Goal: Information Seeking & Learning: Learn about a topic

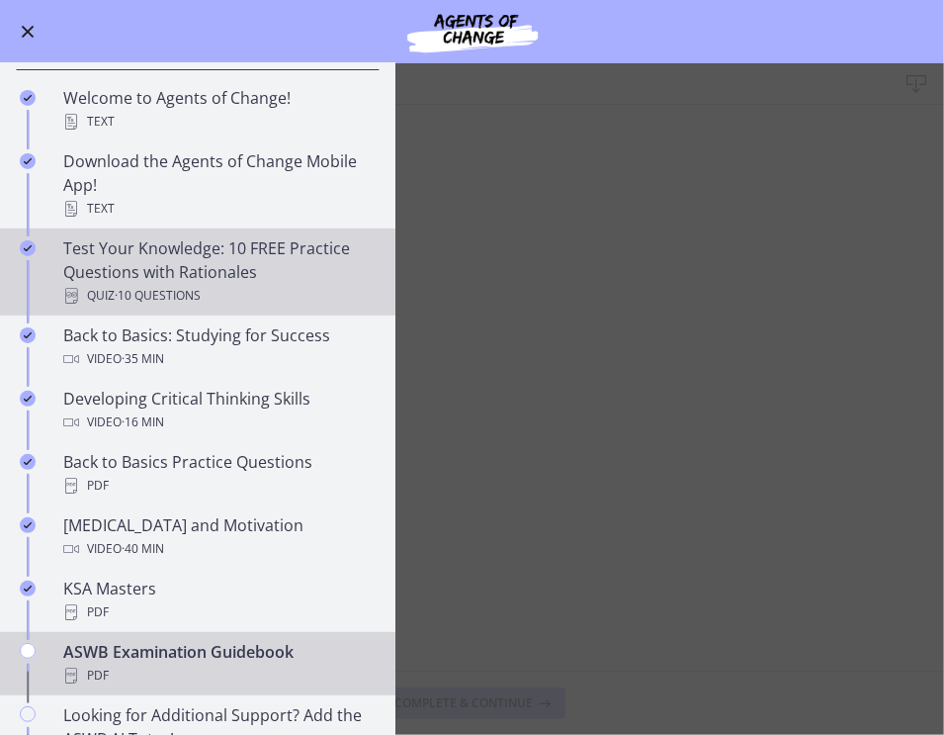
scroll to position [301, 0]
click at [162, 293] on span "· 10 Questions" at bounding box center [158, 296] width 86 height 24
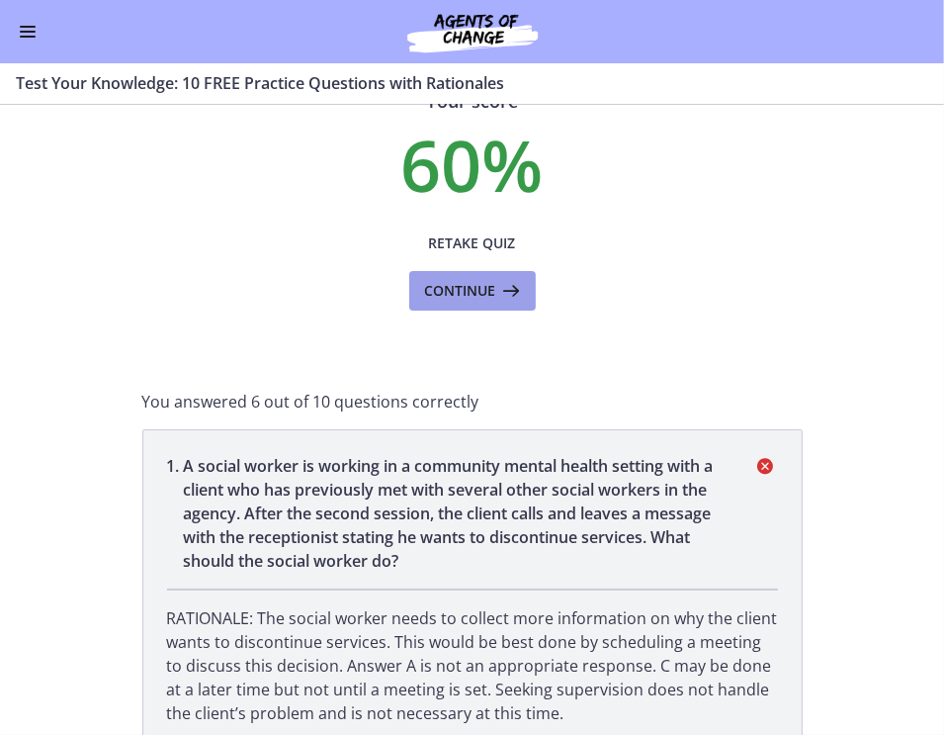
scroll to position [98, 0]
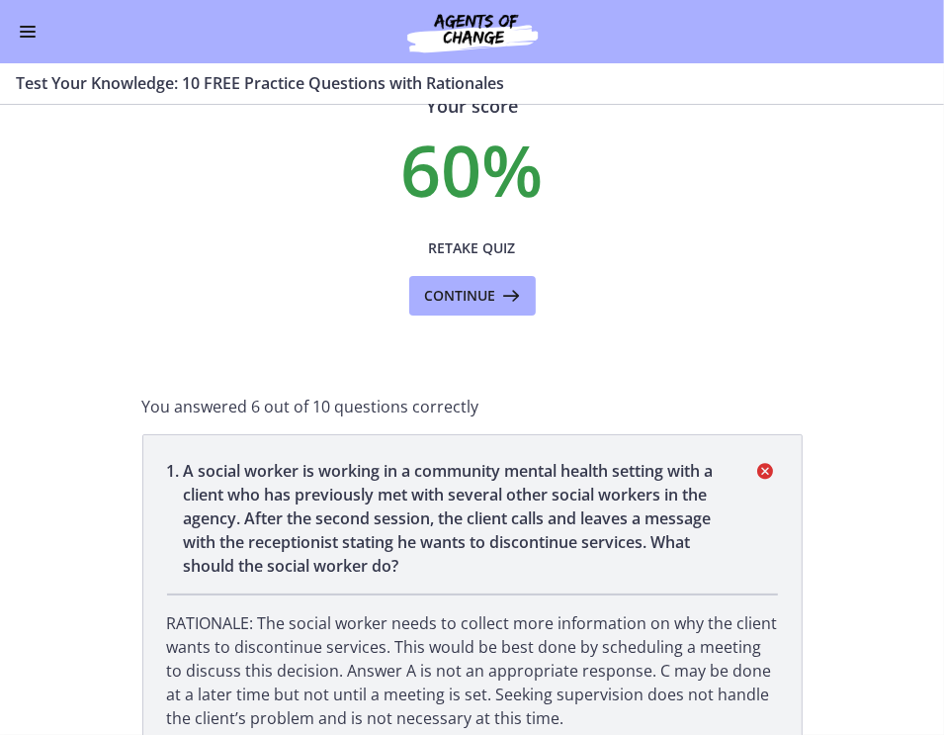
click at [22, 21] on button "Enable menu" at bounding box center [28, 32] width 24 height 24
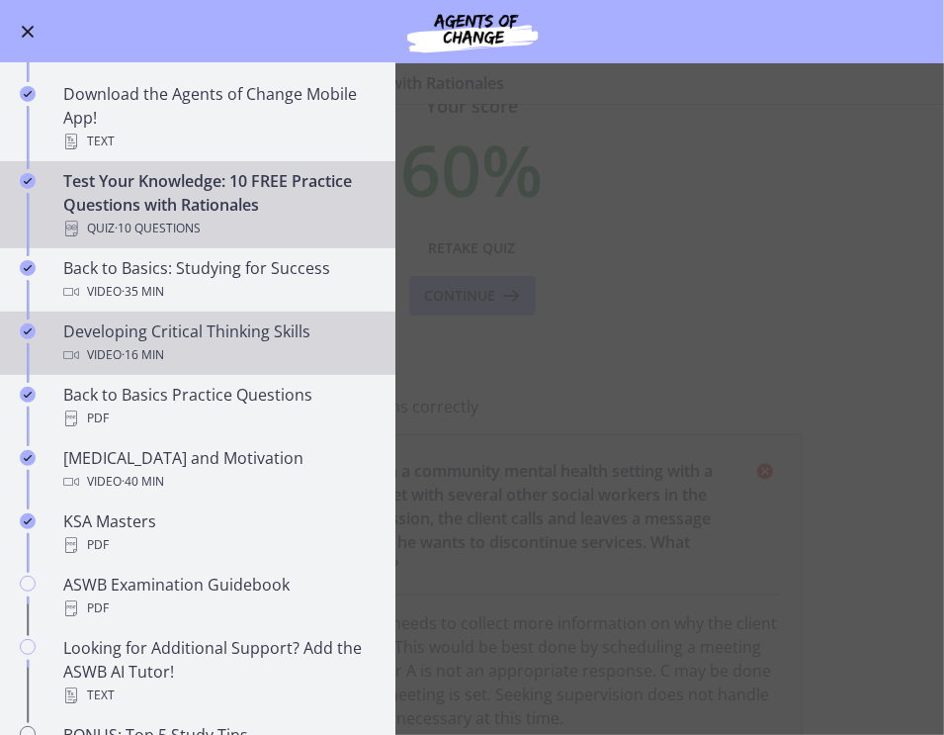
scroll to position [372, 0]
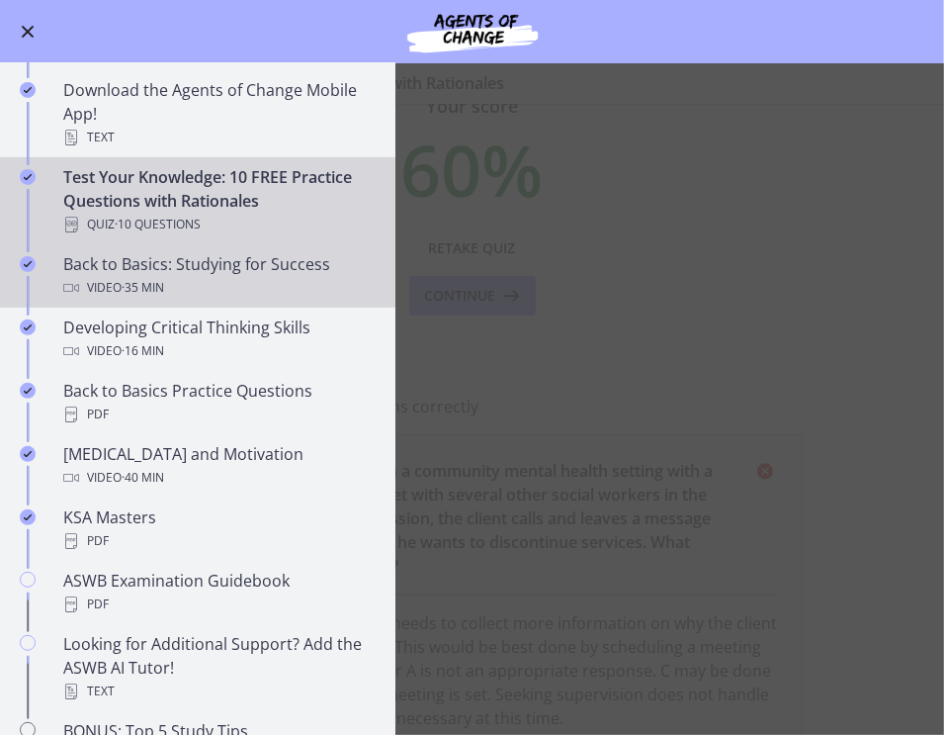
click at [164, 279] on span "· 35 min" at bounding box center [143, 288] width 43 height 24
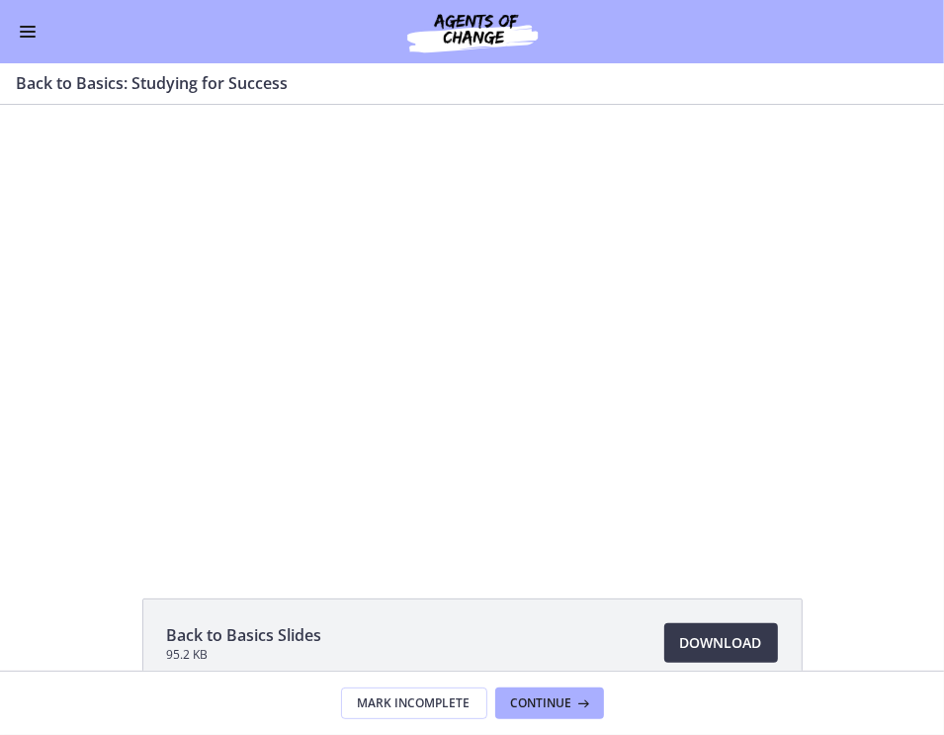
scroll to position [207, 0]
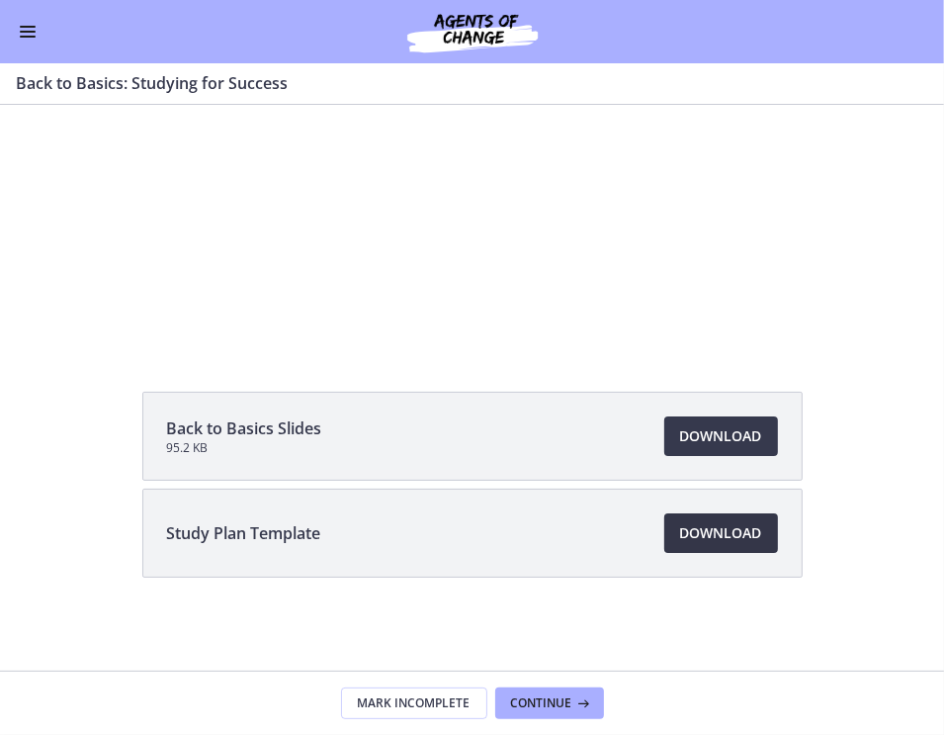
click at [744, 546] on link "Download Opens in a new window" at bounding box center [721, 533] width 114 height 40
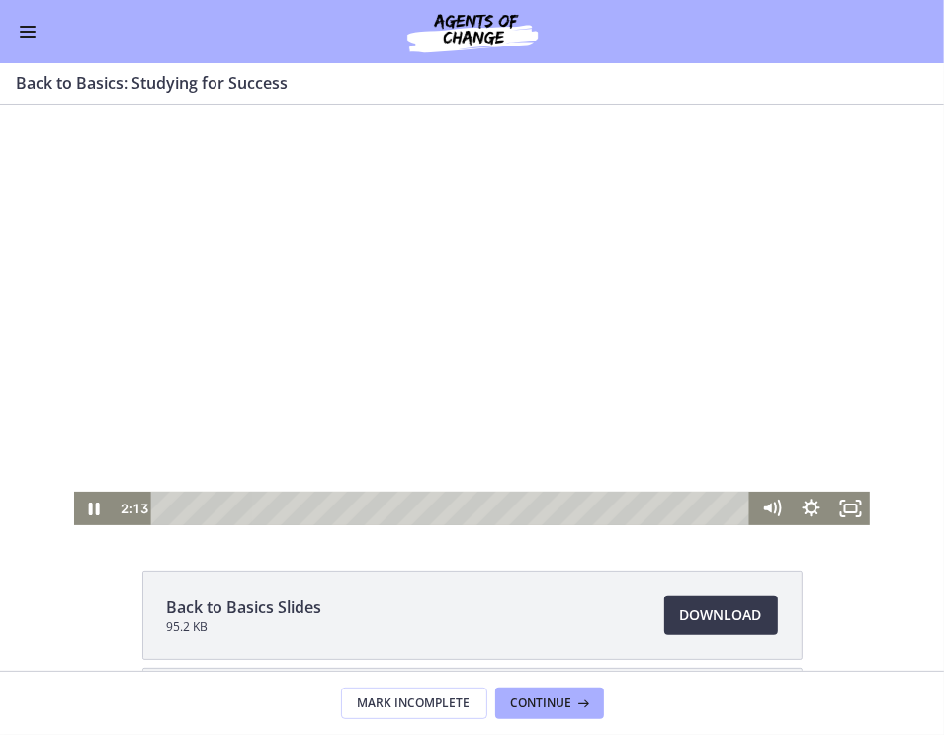
scroll to position [29, 0]
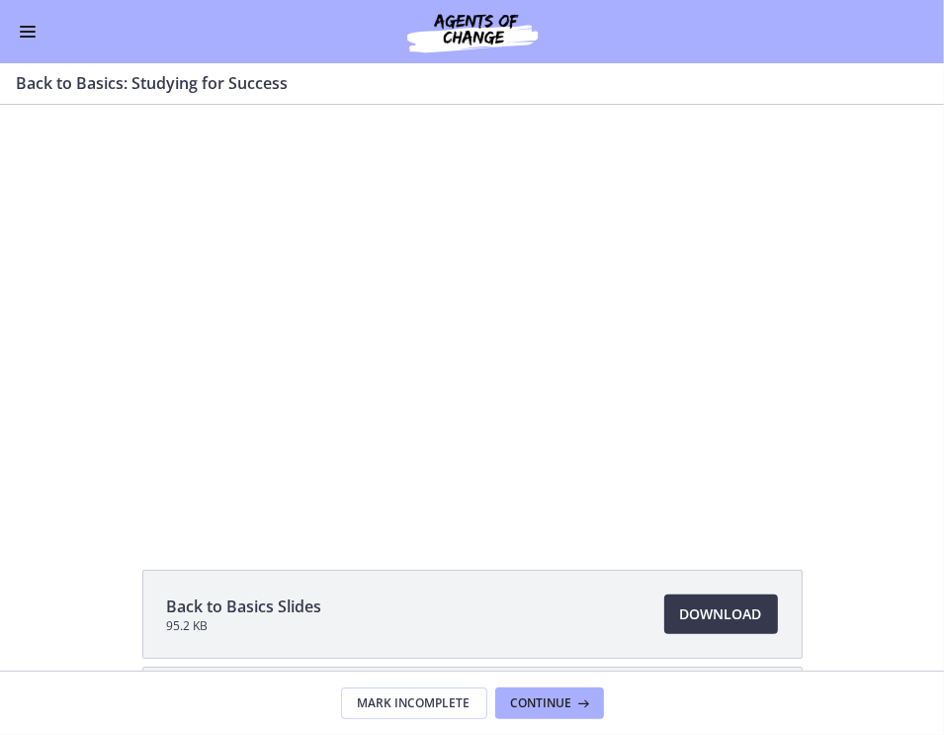
click at [34, 28] on button "Enable menu" at bounding box center [28, 32] width 24 height 24
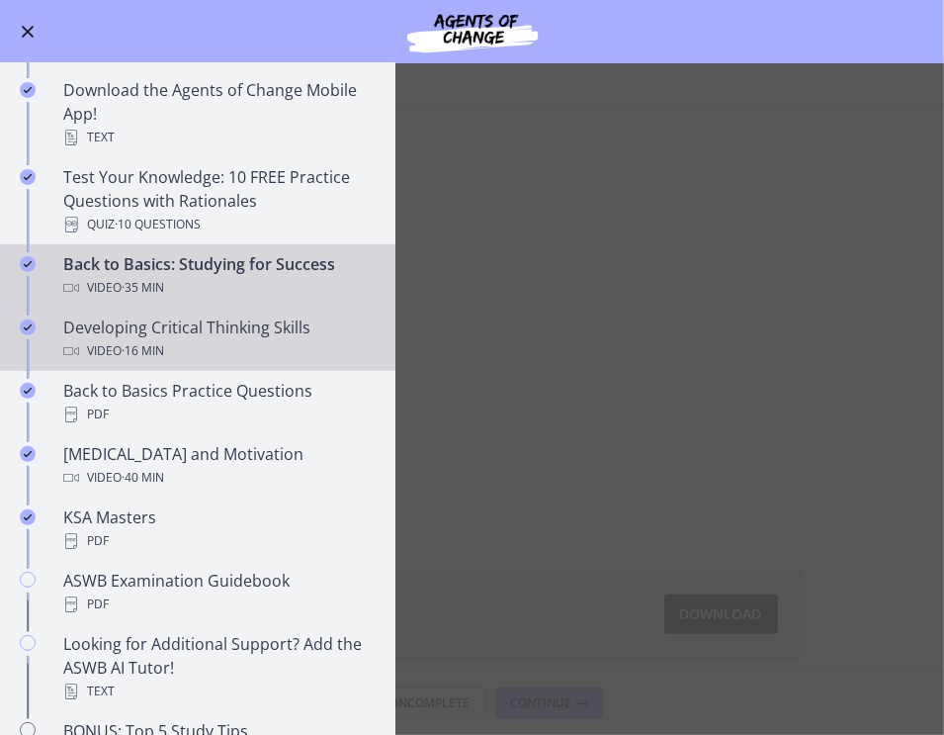
click at [164, 348] on span "· 16 min" at bounding box center [143, 351] width 43 height 24
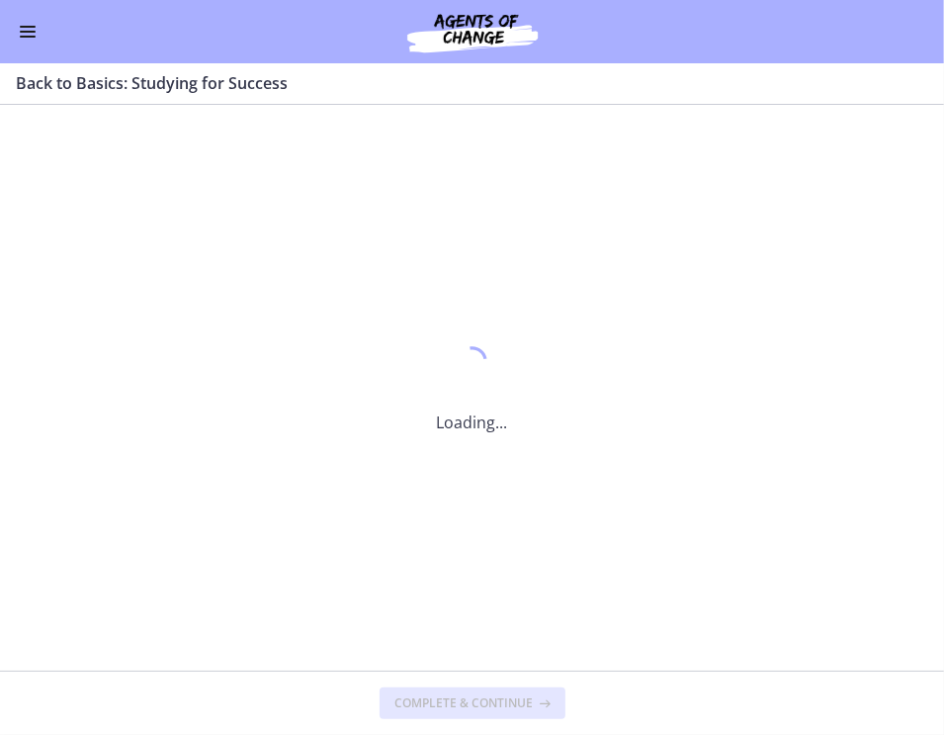
scroll to position [0, 0]
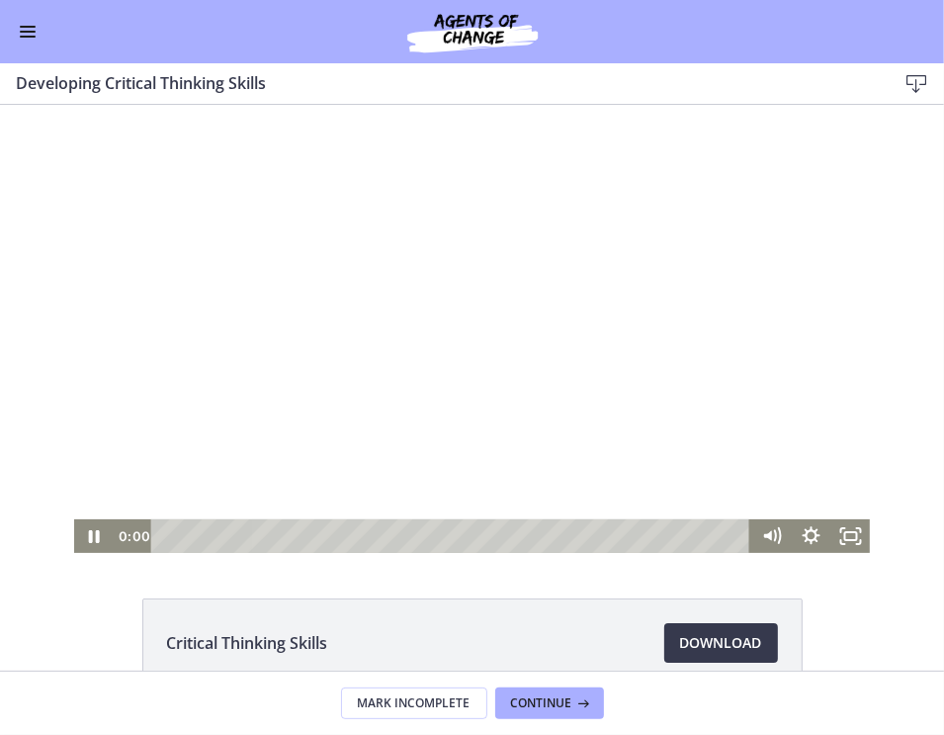
scroll to position [111, 0]
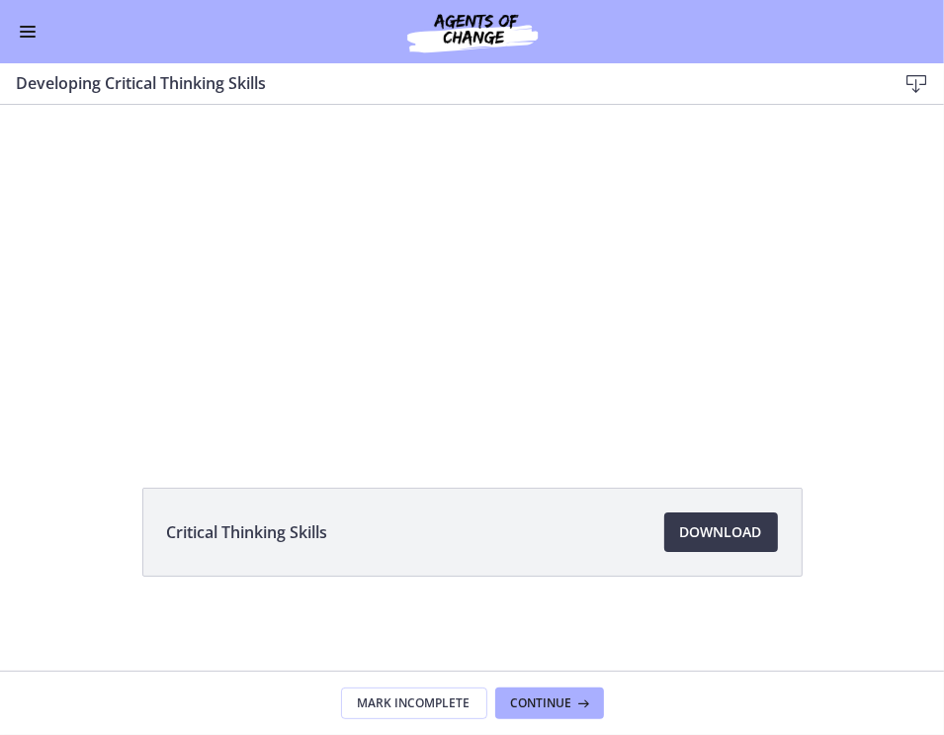
click at [24, 27] on span "Enable menu" at bounding box center [28, 27] width 16 height 2
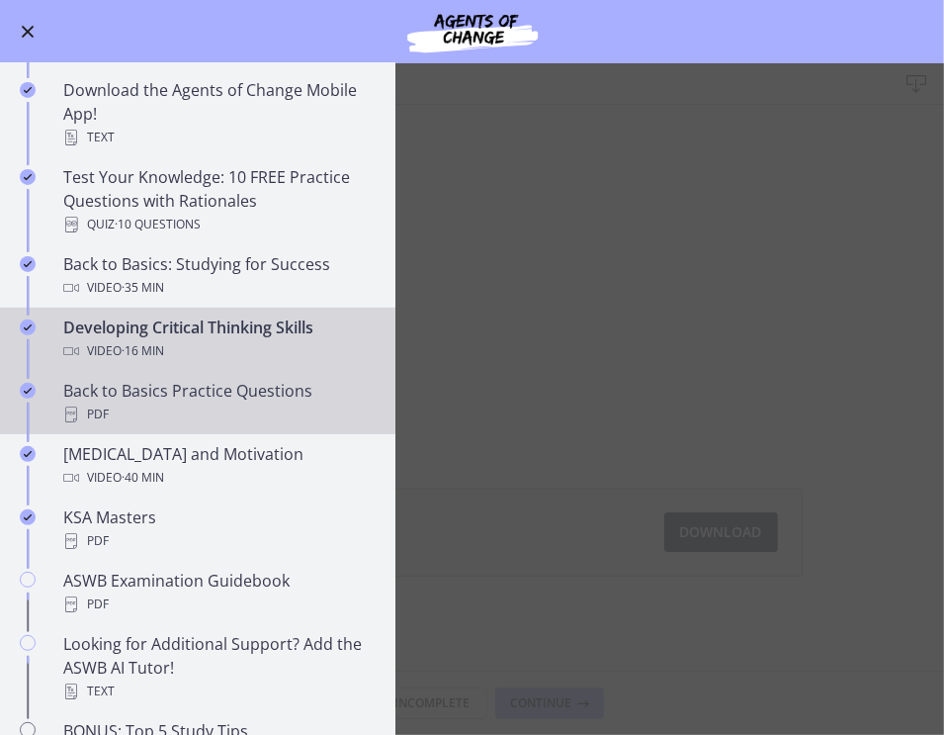
click at [132, 398] on div "Back to Basics Practice Questions PDF" at bounding box center [217, 402] width 308 height 47
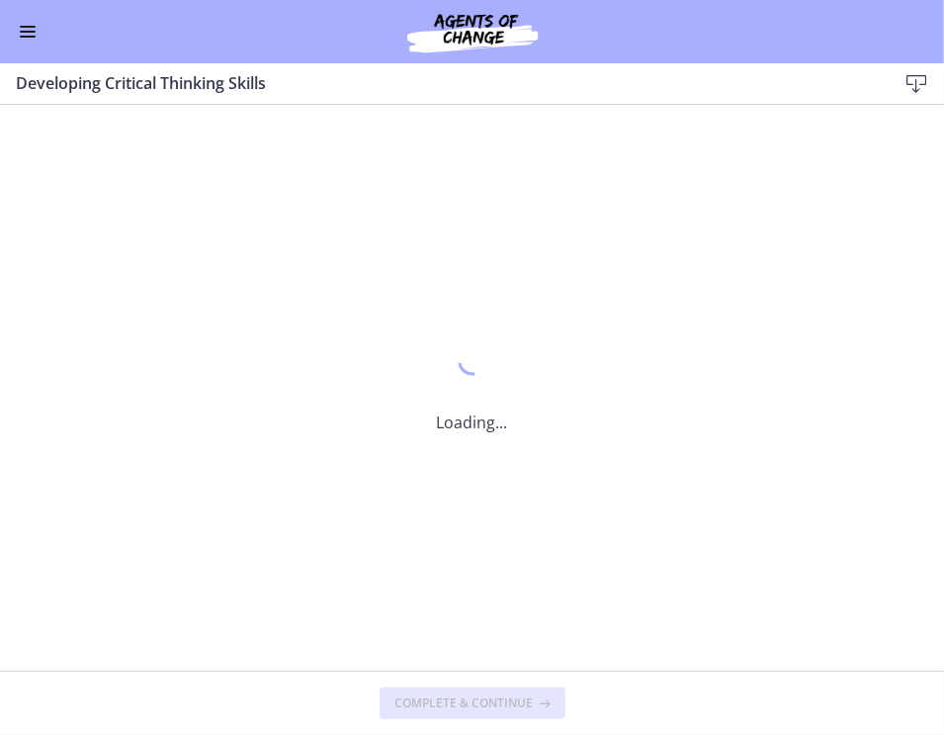
scroll to position [0, 0]
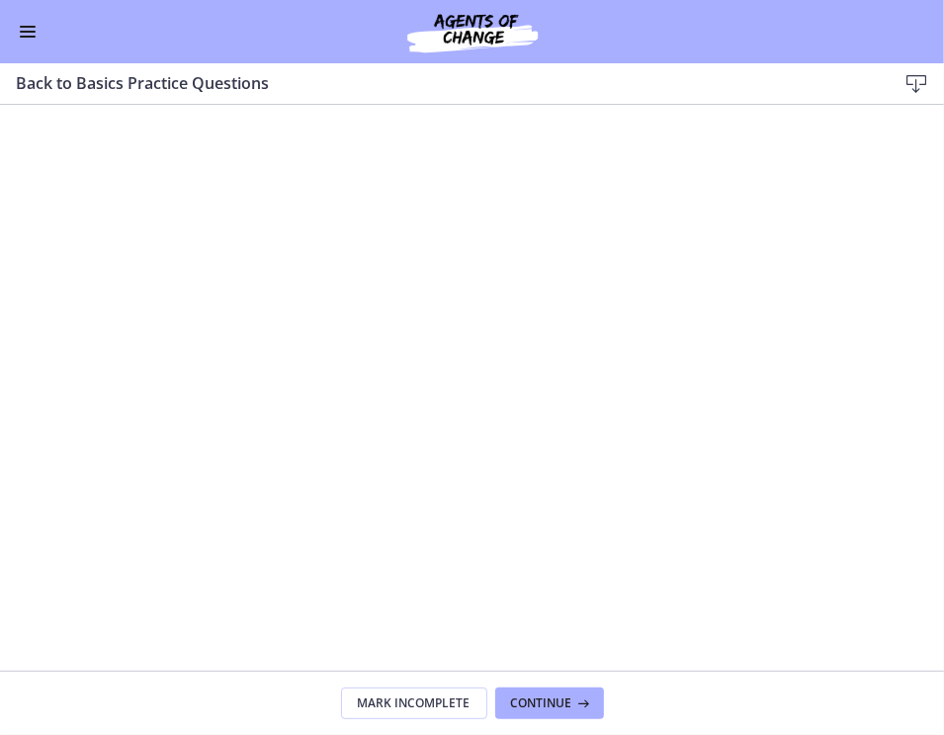
click at [916, 83] on icon at bounding box center [917, 84] width 24 height 24
click at [40, 40] on div "Go to Dashboard" at bounding box center [472, 31] width 944 height 63
click at [19, 37] on button "Enable menu" at bounding box center [28, 32] width 24 height 24
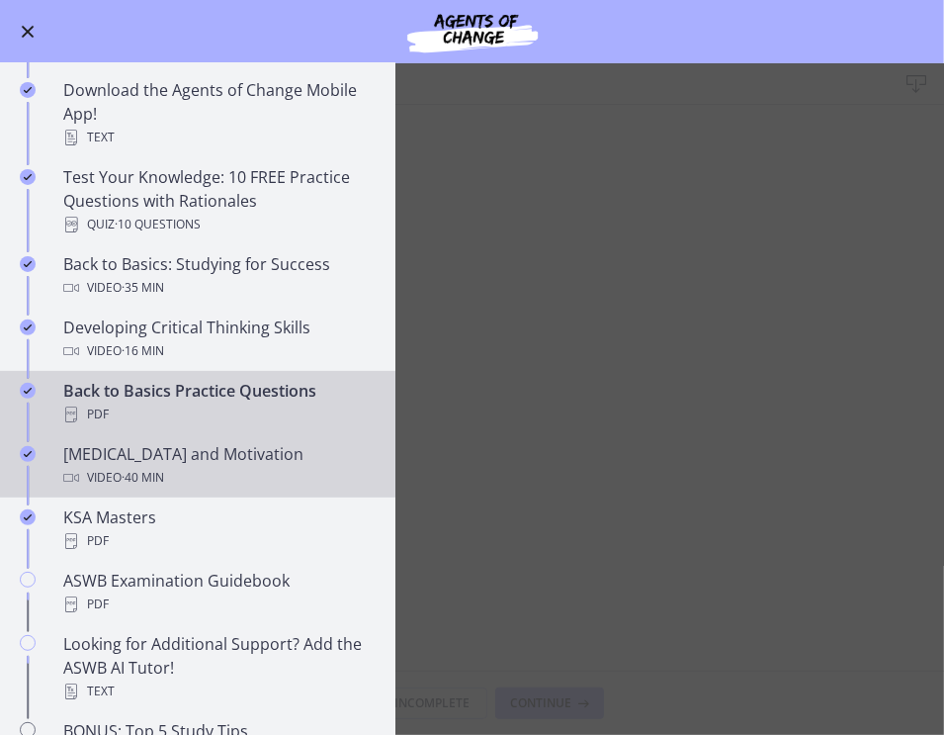
click at [225, 456] on div "[MEDICAL_DATA] and Motivation Video · 40 min" at bounding box center [217, 465] width 308 height 47
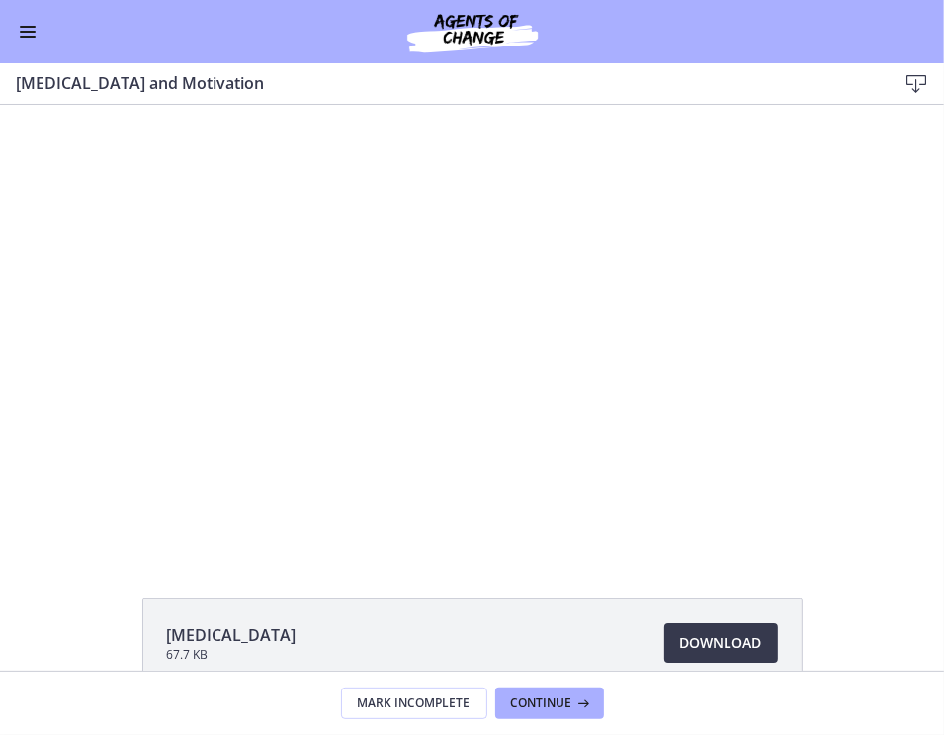
scroll to position [111, 0]
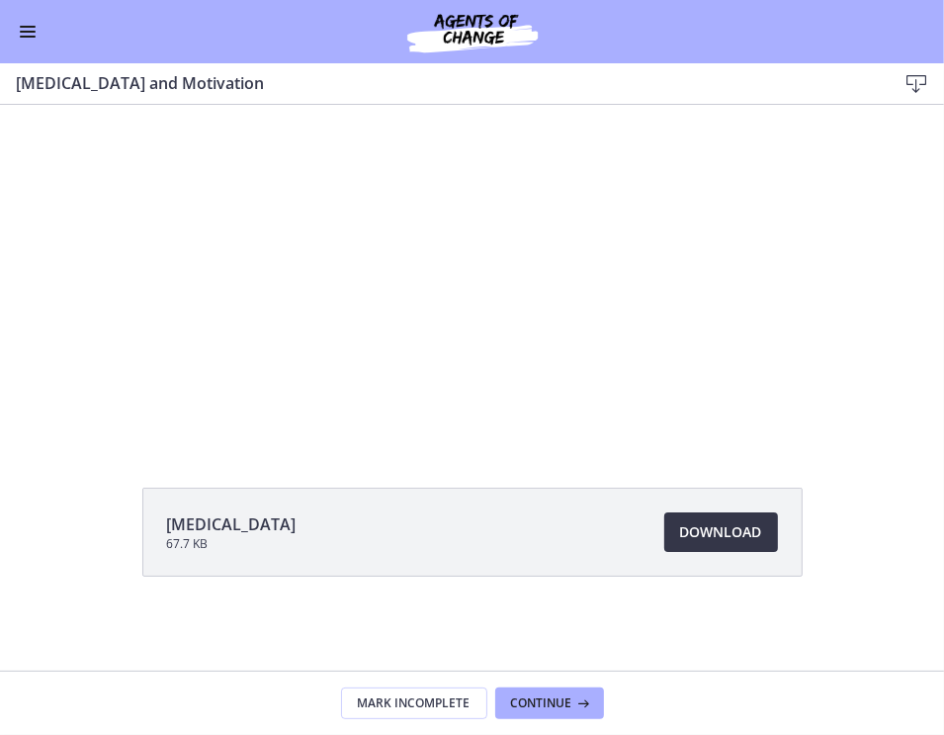
click at [730, 531] on span "Download Opens in a new window" at bounding box center [721, 532] width 82 height 24
click at [21, 27] on span "Enable menu" at bounding box center [28, 27] width 16 height 2
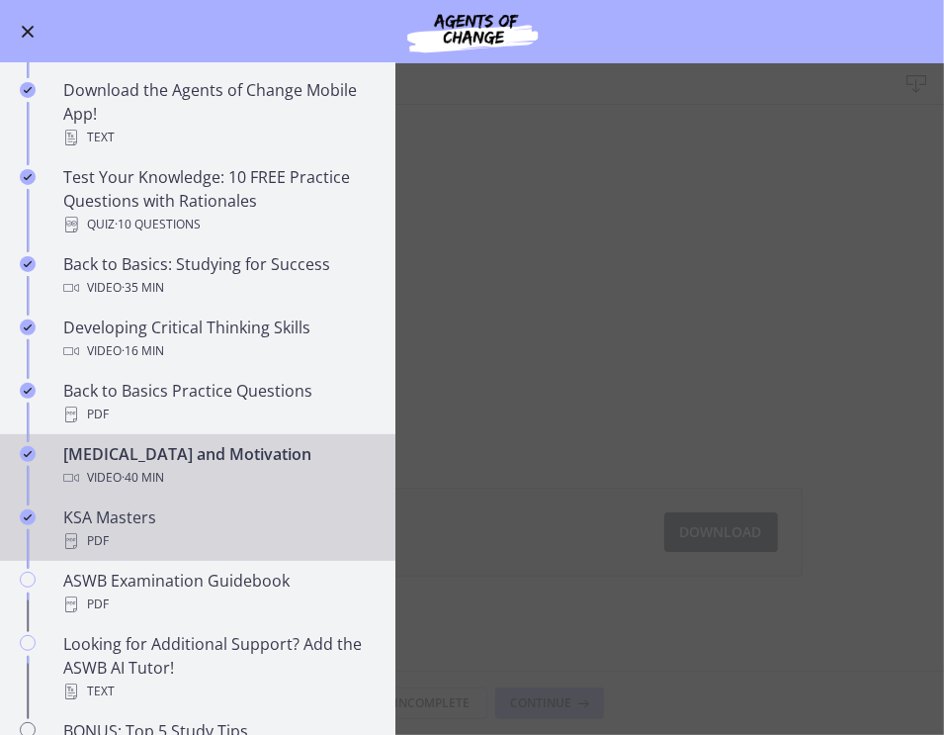
click at [140, 525] on div "KSA Masters PDF" at bounding box center [217, 528] width 308 height 47
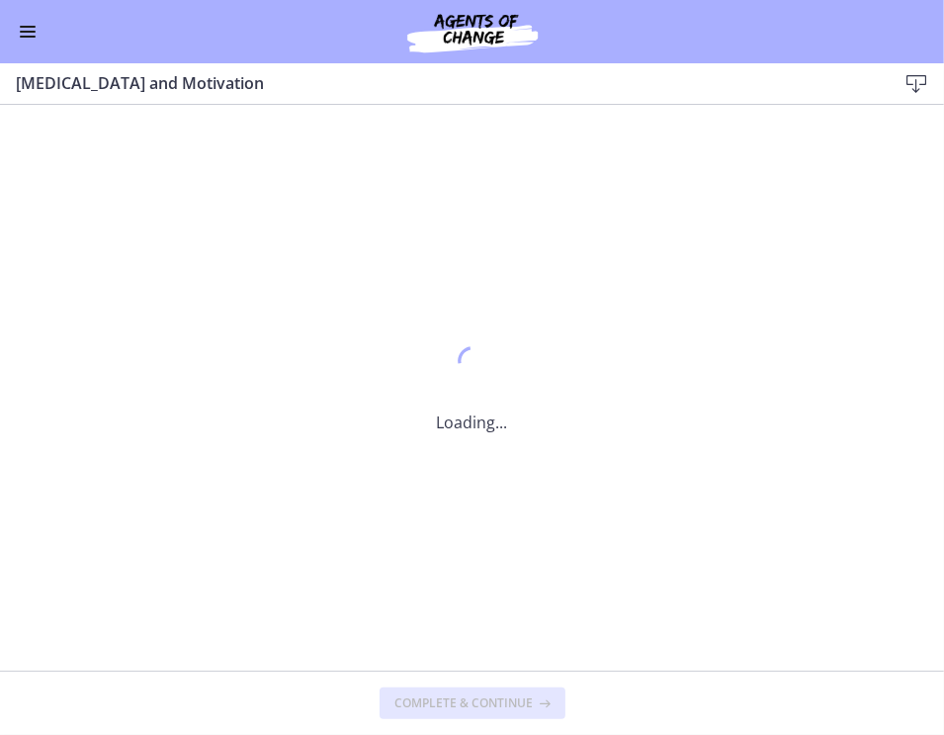
scroll to position [0, 0]
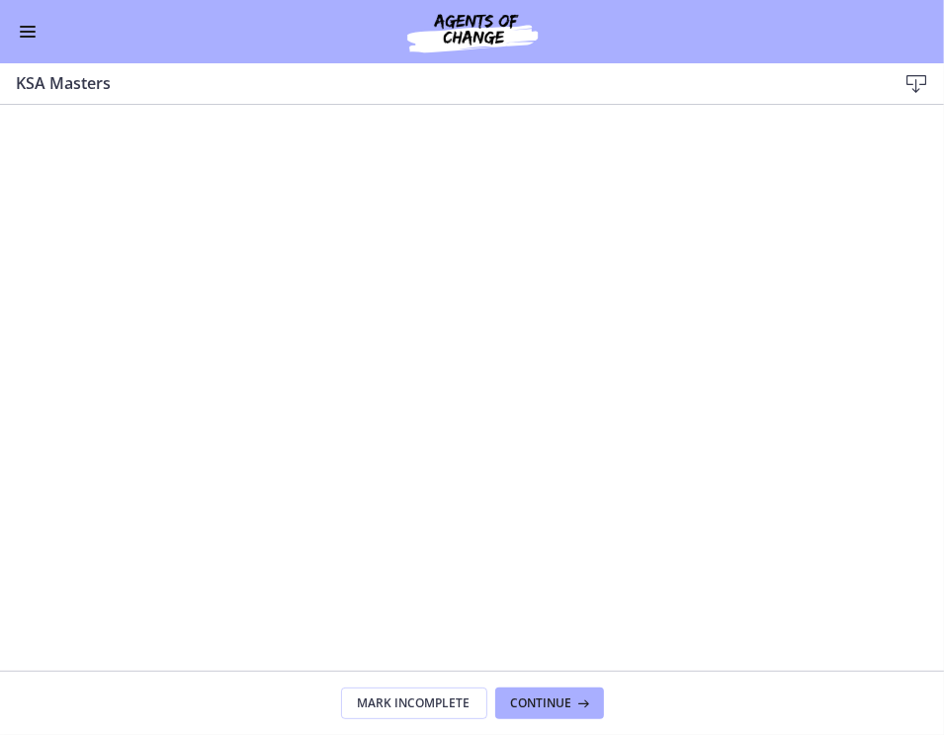
click at [918, 86] on icon at bounding box center [917, 84] width 24 height 24
click at [32, 29] on button "Enable menu" at bounding box center [28, 32] width 24 height 24
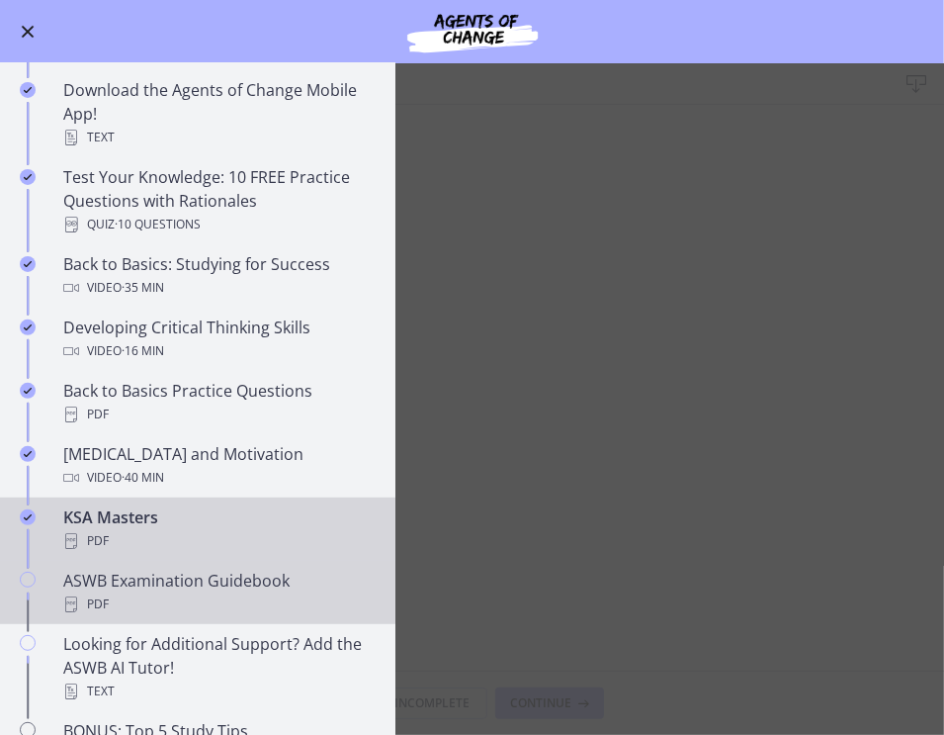
click at [131, 608] on div "PDF" at bounding box center [217, 604] width 308 height 24
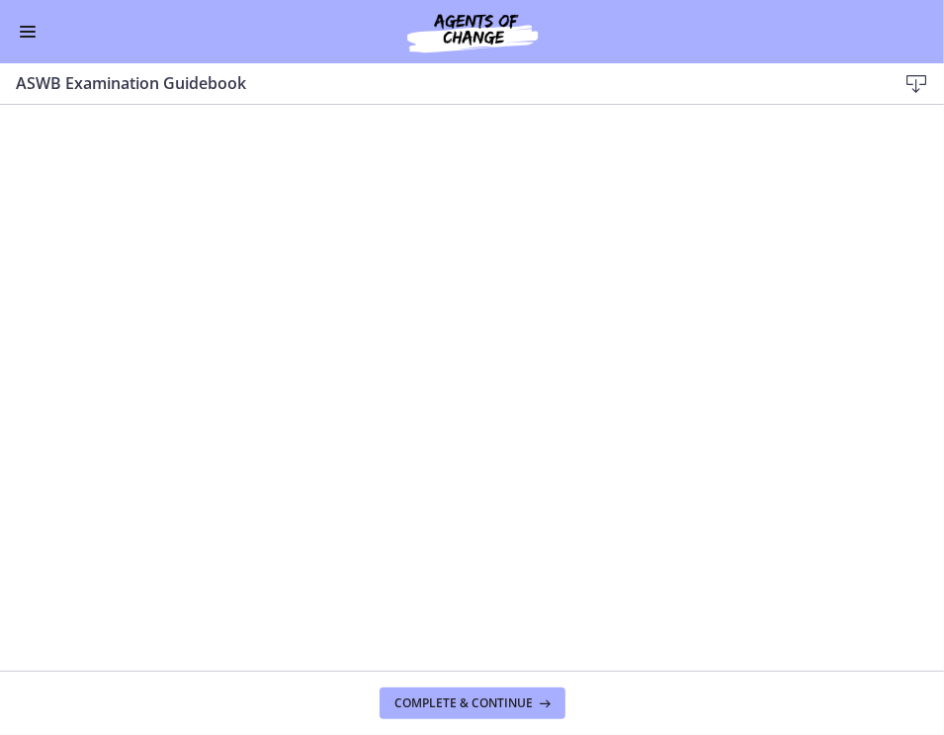
click at [28, 39] on button "Enable menu" at bounding box center [28, 32] width 24 height 24
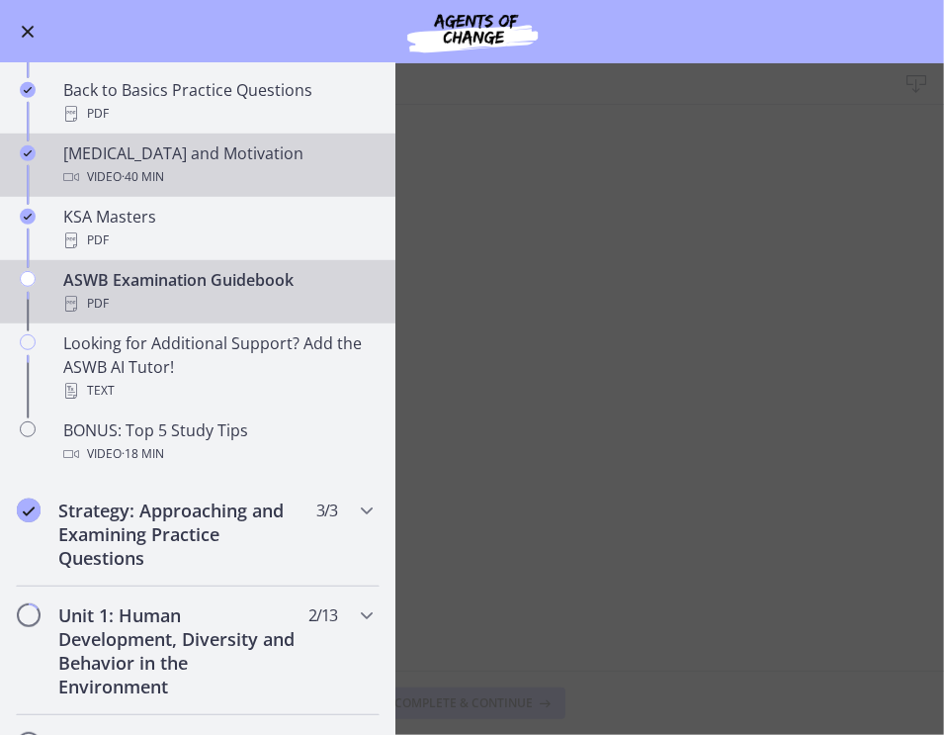
scroll to position [674, 0]
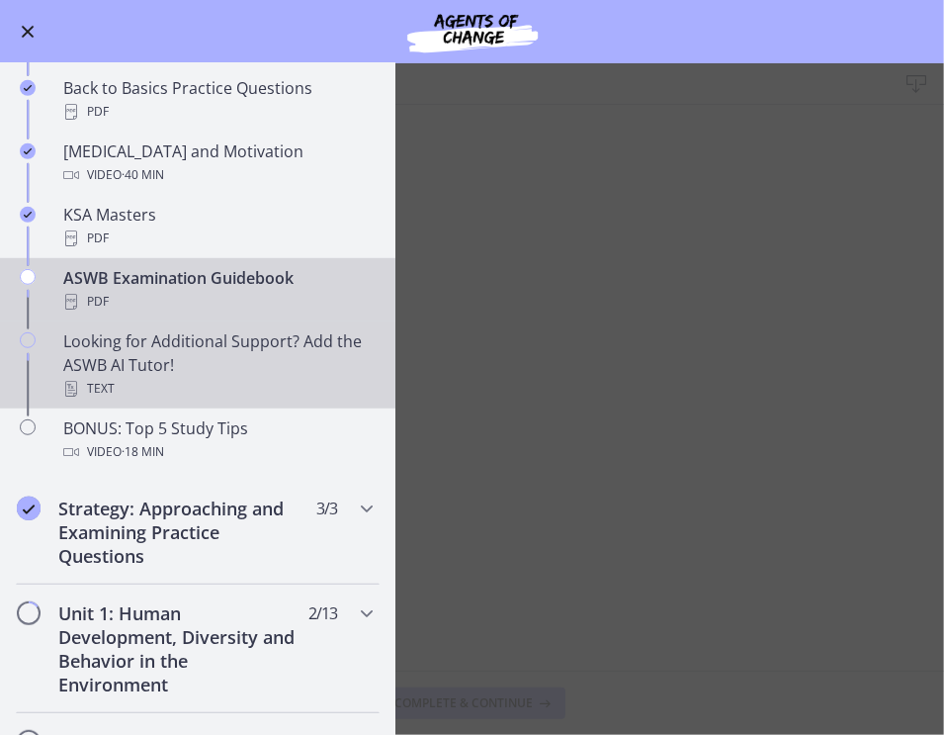
click at [133, 359] on div "Looking for Additional Support? Add the ASWB AI Tutor! Text" at bounding box center [217, 364] width 308 height 71
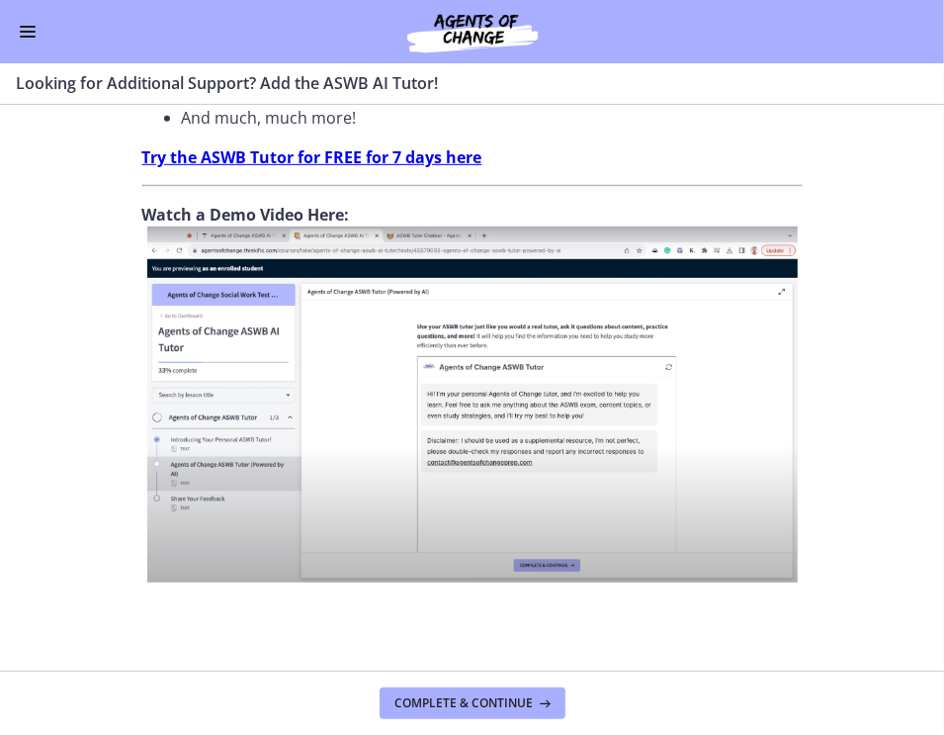
scroll to position [768, 0]
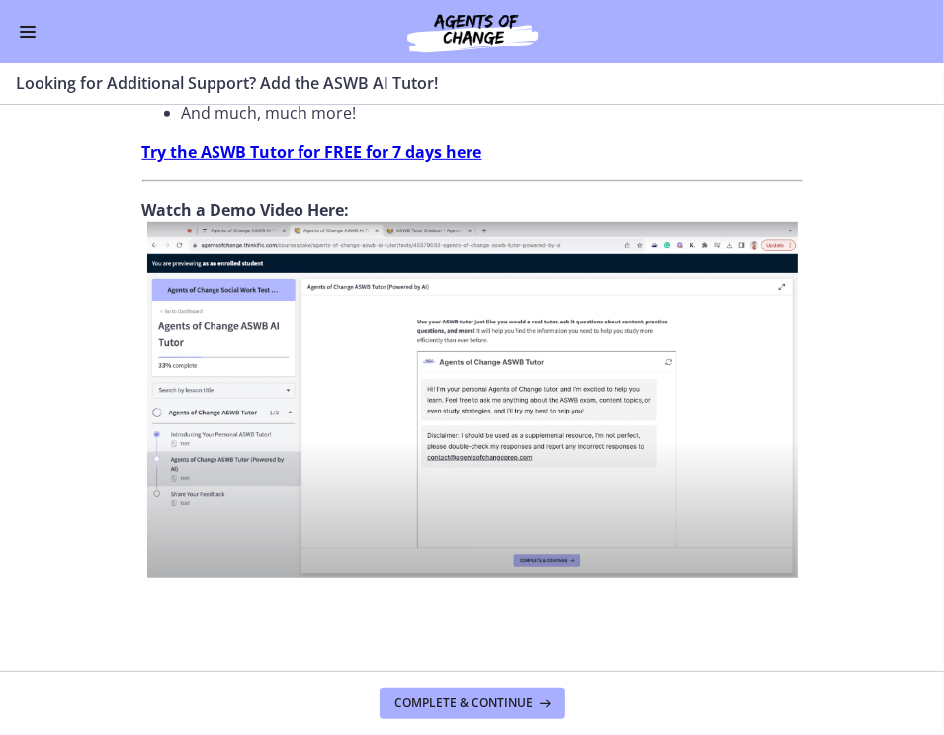
click at [20, 38] on button "Enable menu" at bounding box center [28, 32] width 24 height 24
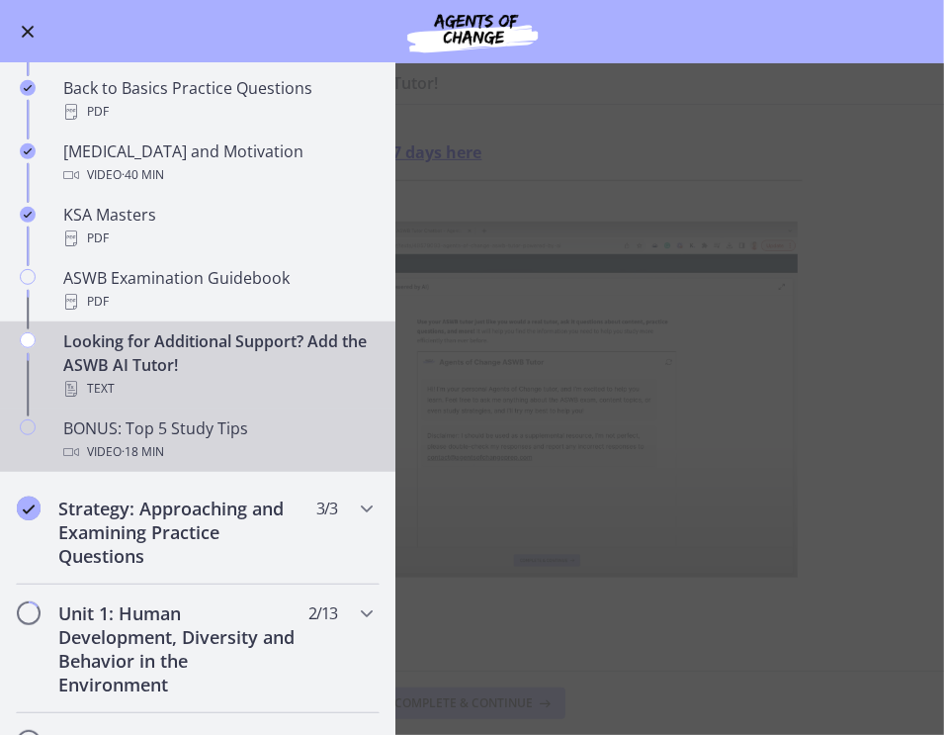
click at [131, 455] on span "· 18 min" at bounding box center [143, 452] width 43 height 24
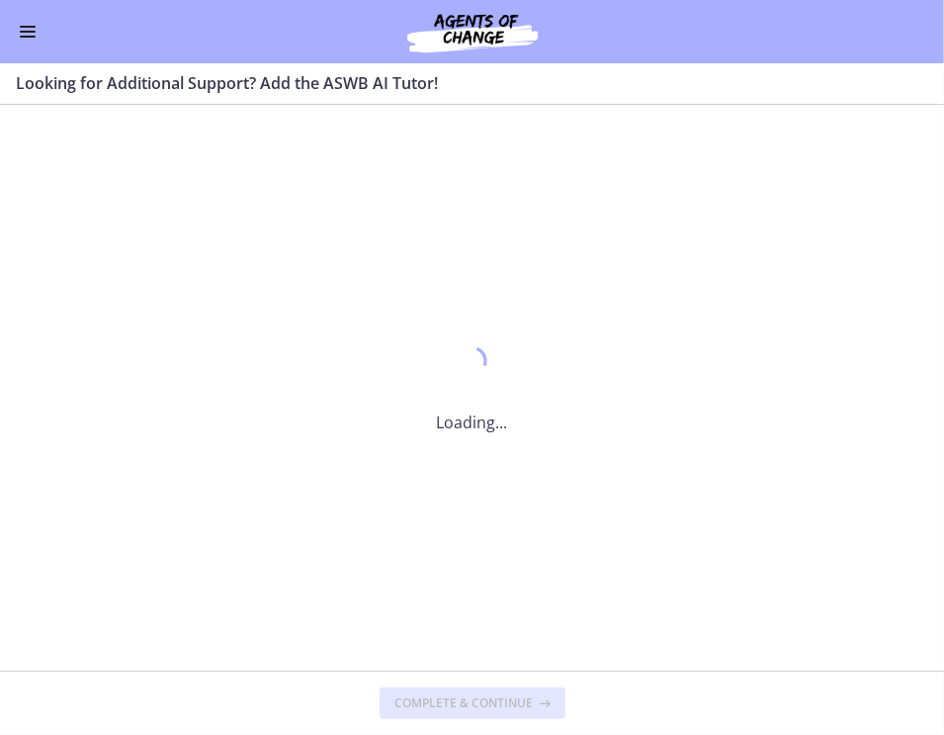
scroll to position [0, 0]
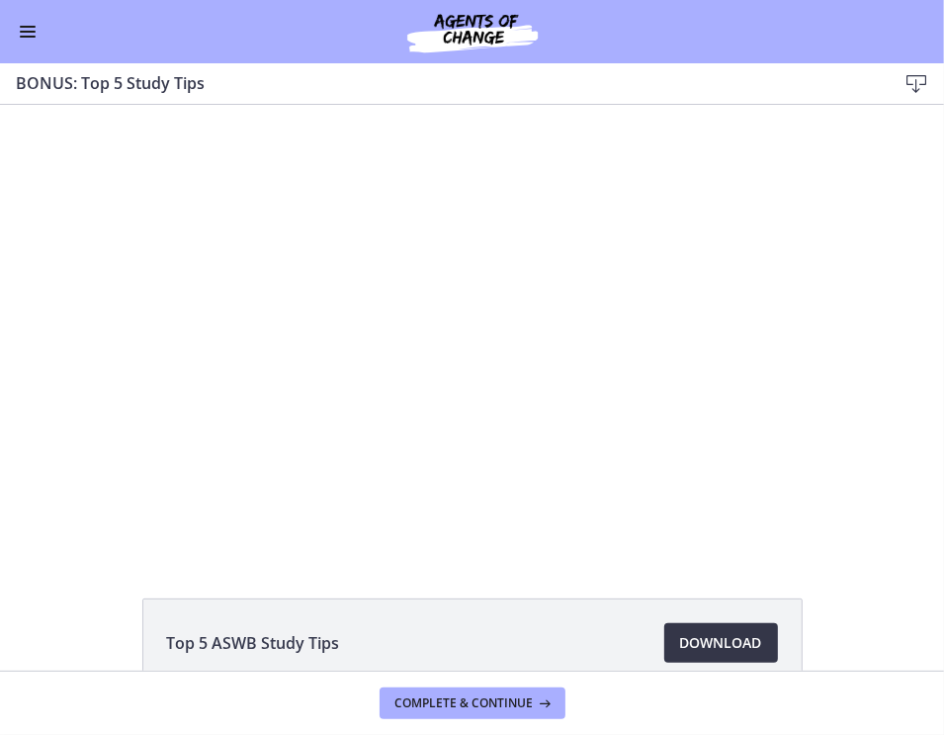
click at [710, 642] on span "Download Opens in a new window" at bounding box center [721, 643] width 82 height 24
click at [30, 33] on button "Enable menu" at bounding box center [28, 32] width 24 height 24
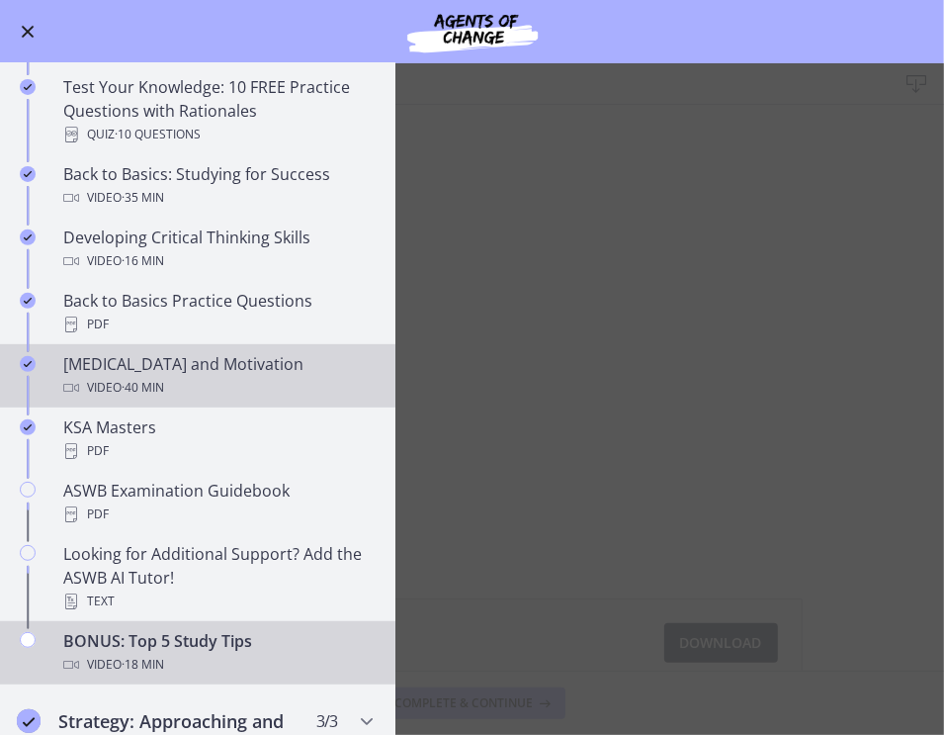
scroll to position [459, 0]
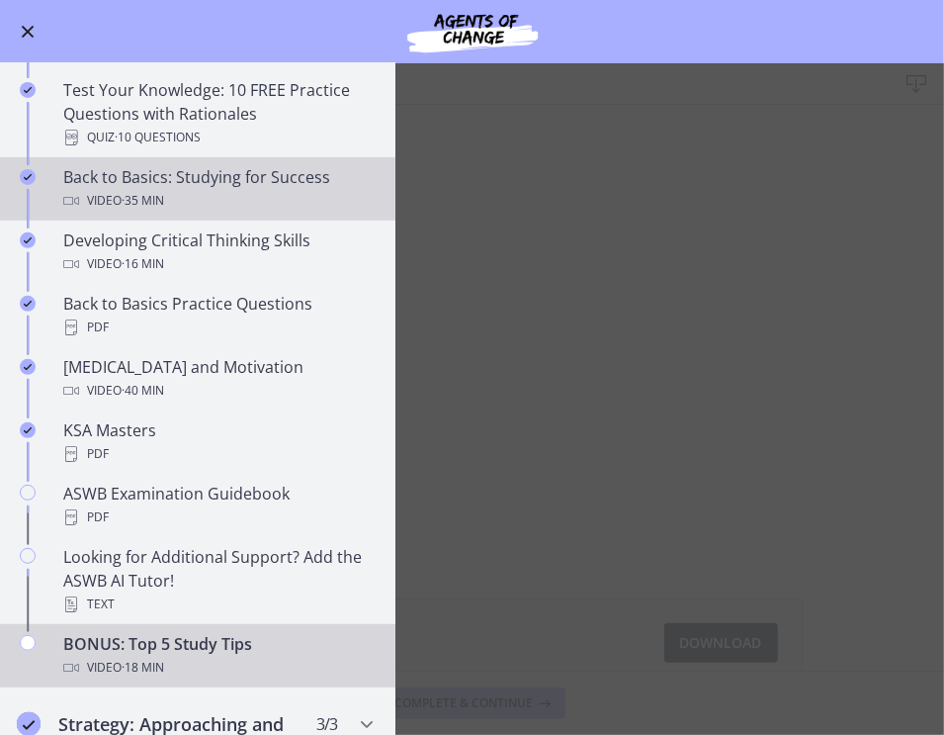
click at [203, 190] on div "Video · 35 min" at bounding box center [217, 201] width 308 height 24
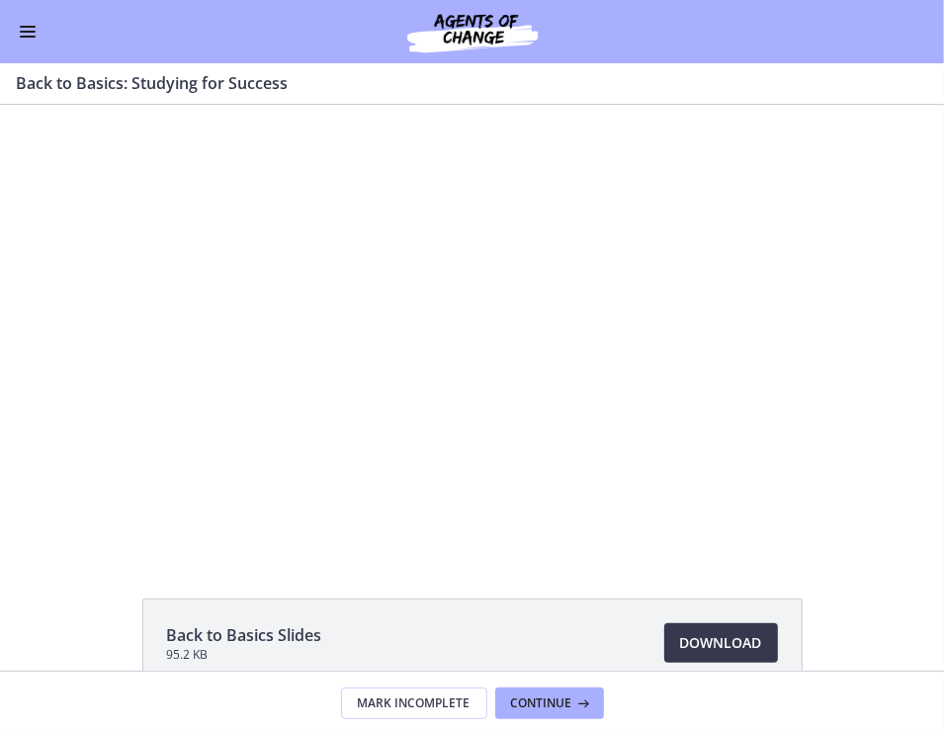
click at [18, 47] on div "Go to Dashboard" at bounding box center [472, 31] width 944 height 63
click at [28, 27] on span "Enable menu" at bounding box center [28, 27] width 16 height 2
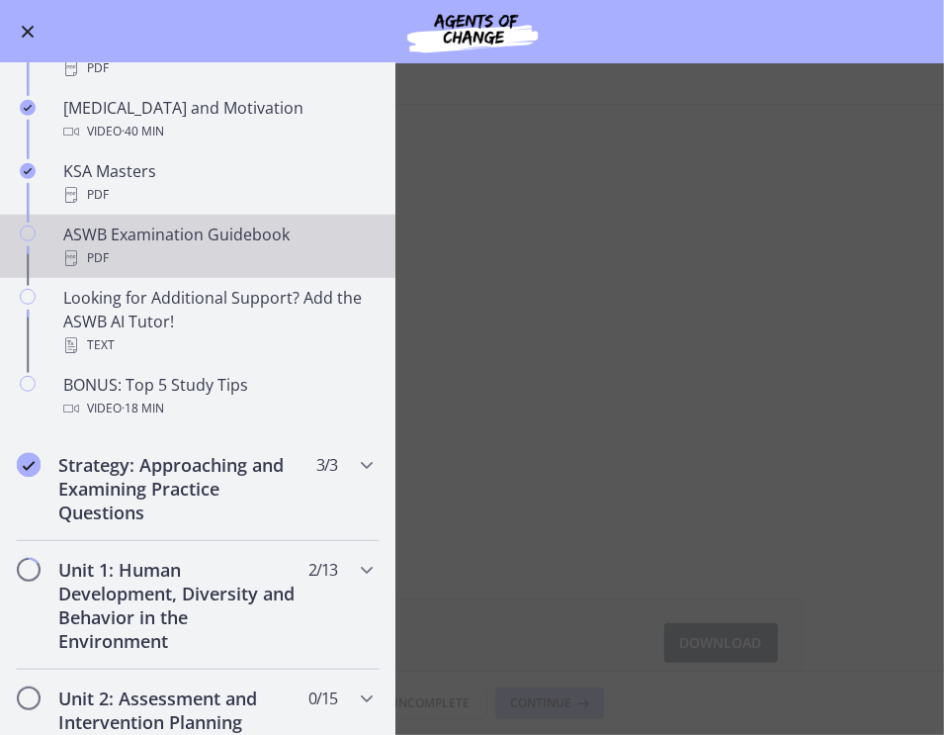
scroll to position [724, 0]
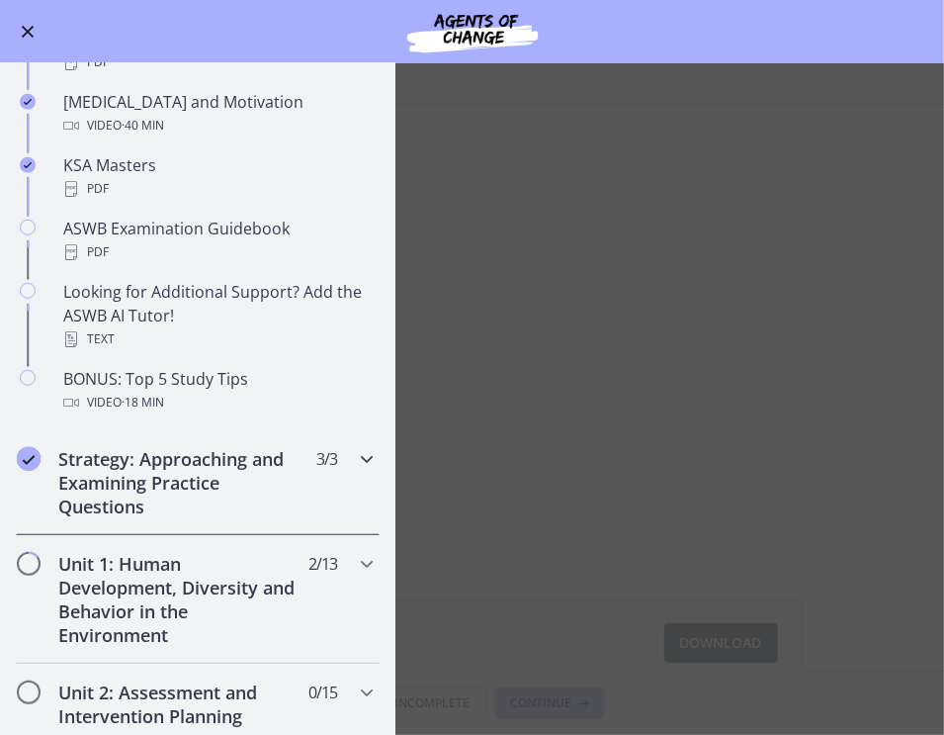
click at [132, 493] on h2 "Strategy: Approaching and Examining Practice Questions" at bounding box center [178, 482] width 241 height 71
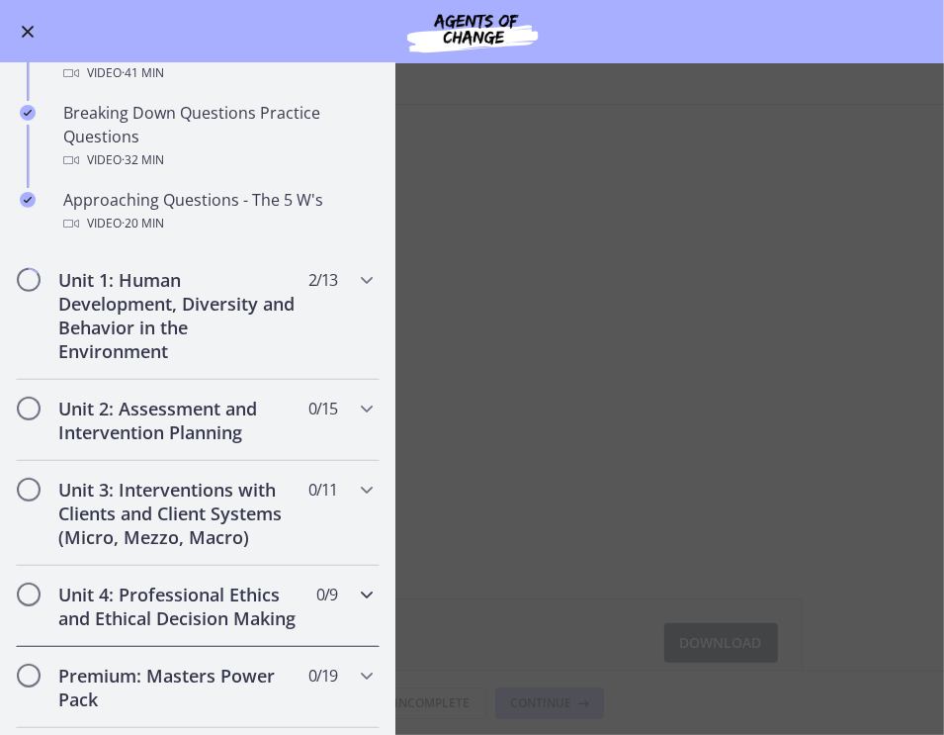
scroll to position [455, 0]
click at [179, 339] on h2 "Unit 1: Human Development, Diversity and Behavior in the Environment" at bounding box center [178, 314] width 241 height 95
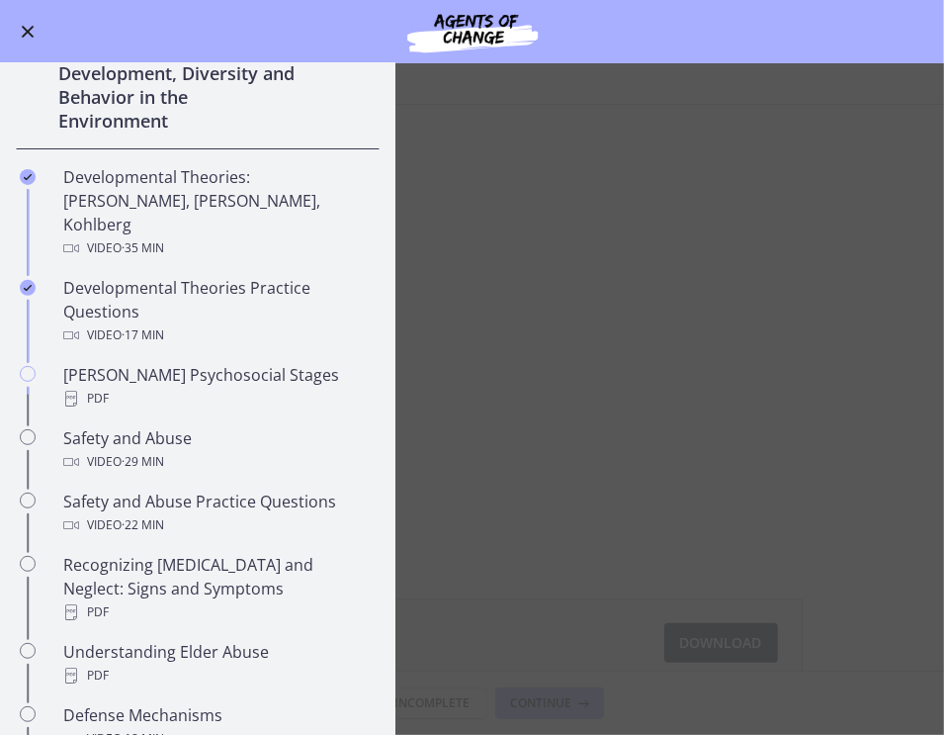
scroll to position [452, 0]
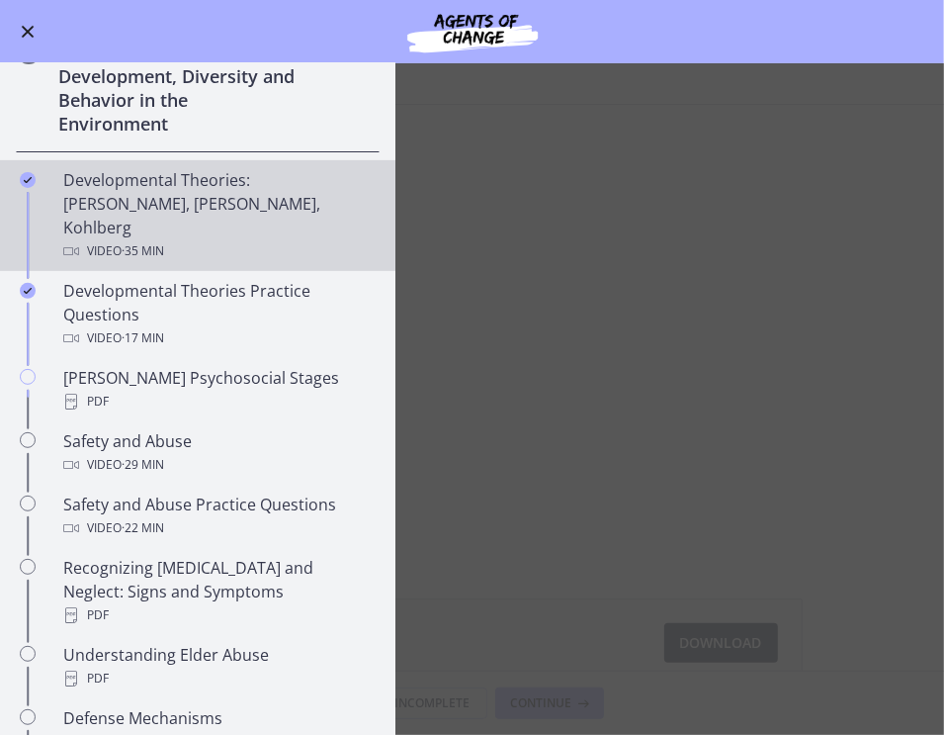
click at [189, 209] on div "Developmental Theories: [PERSON_NAME], [PERSON_NAME], Kohlberg Video · 35 min" at bounding box center [217, 215] width 308 height 95
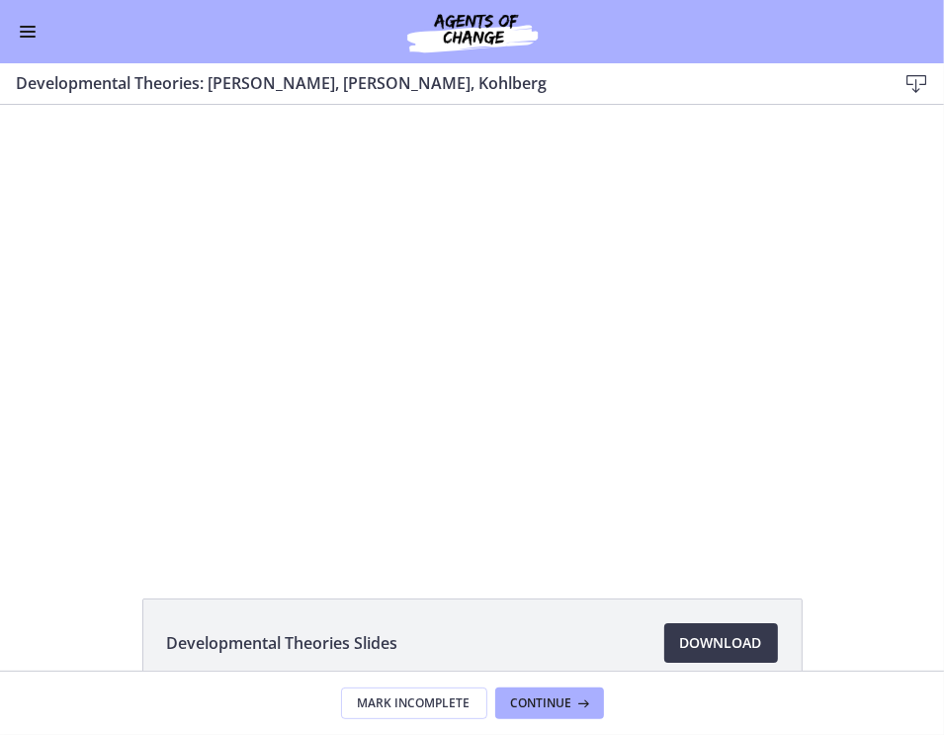
scroll to position [111, 0]
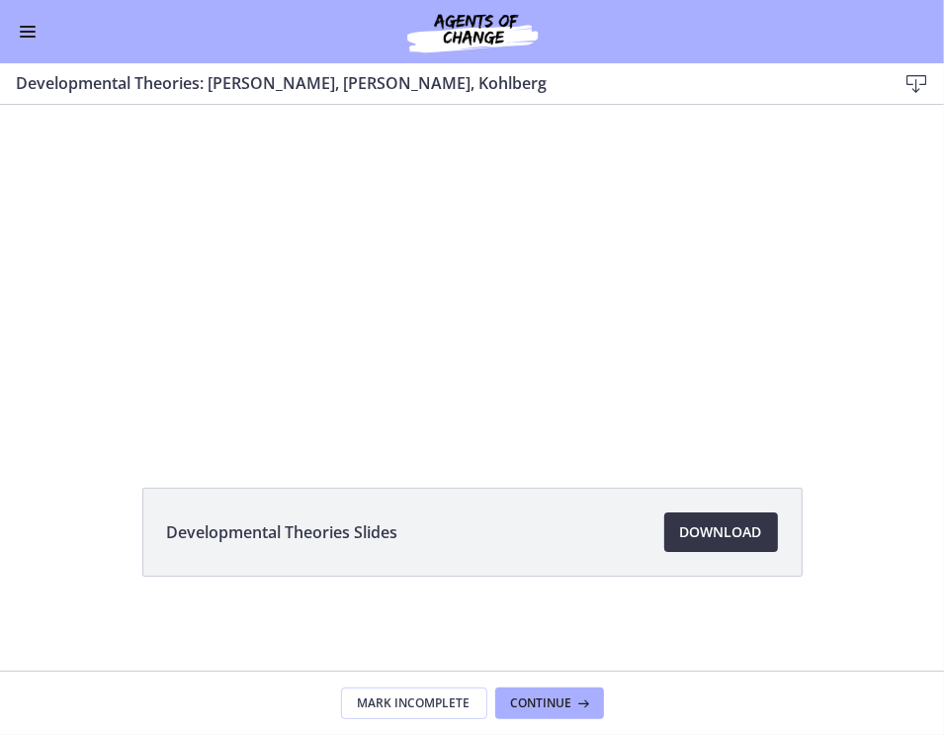
click at [738, 544] on link "Download Opens in a new window" at bounding box center [721, 532] width 114 height 40
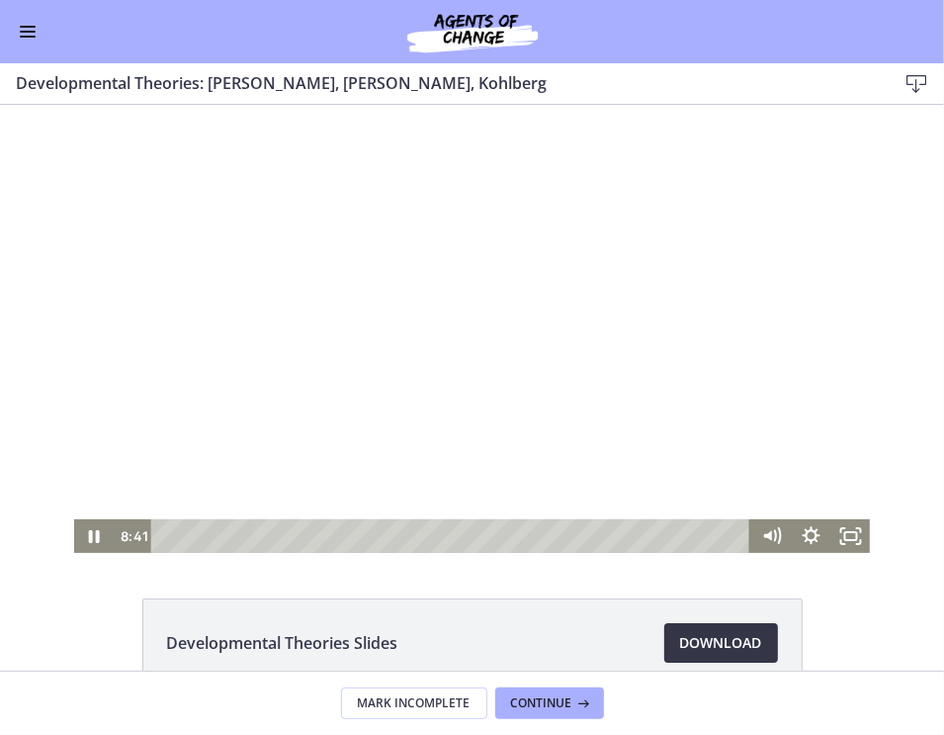
scroll to position [7, 0]
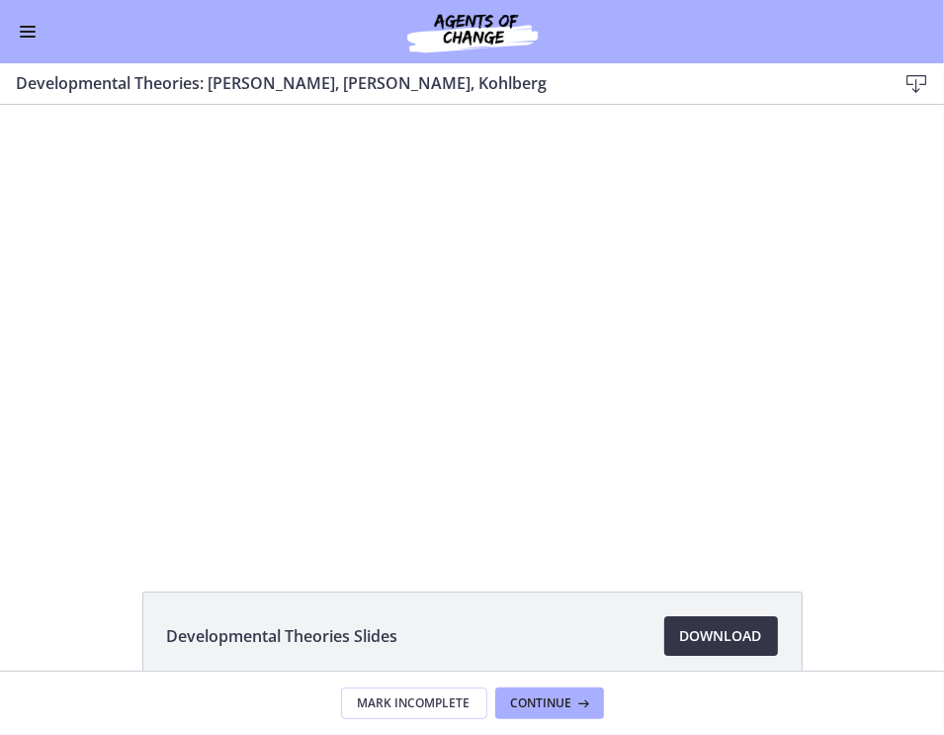
click at [680, 627] on span "Download Opens in a new window" at bounding box center [721, 636] width 82 height 24
click at [31, 31] on span "Enable menu" at bounding box center [28, 32] width 16 height 2
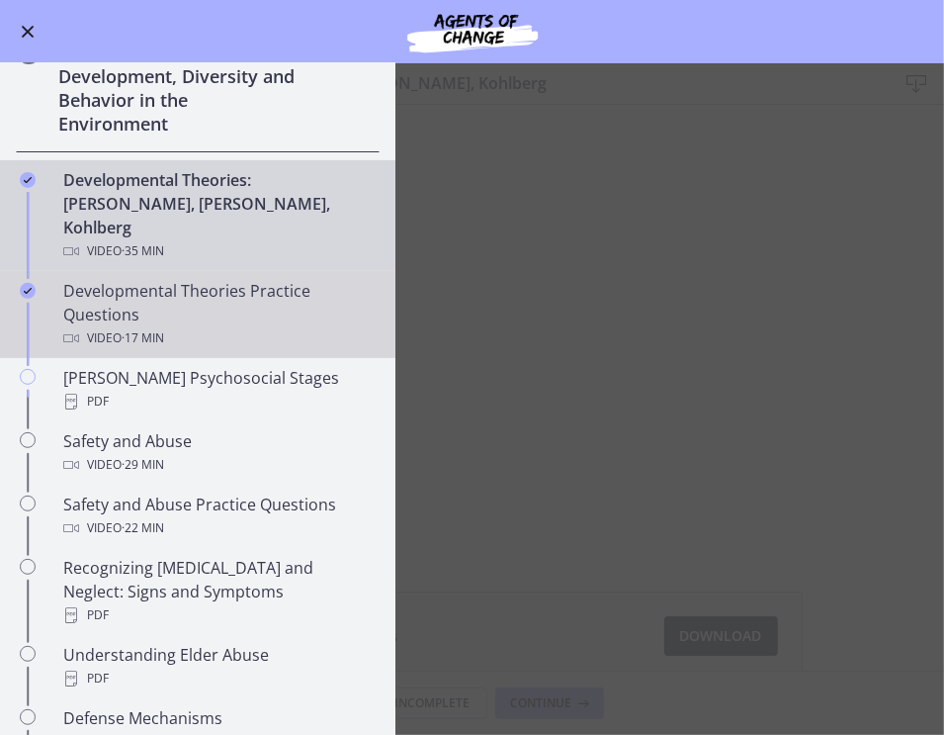
click at [149, 289] on div "Developmental Theories Practice Questions Video · 17 min" at bounding box center [217, 314] width 308 height 71
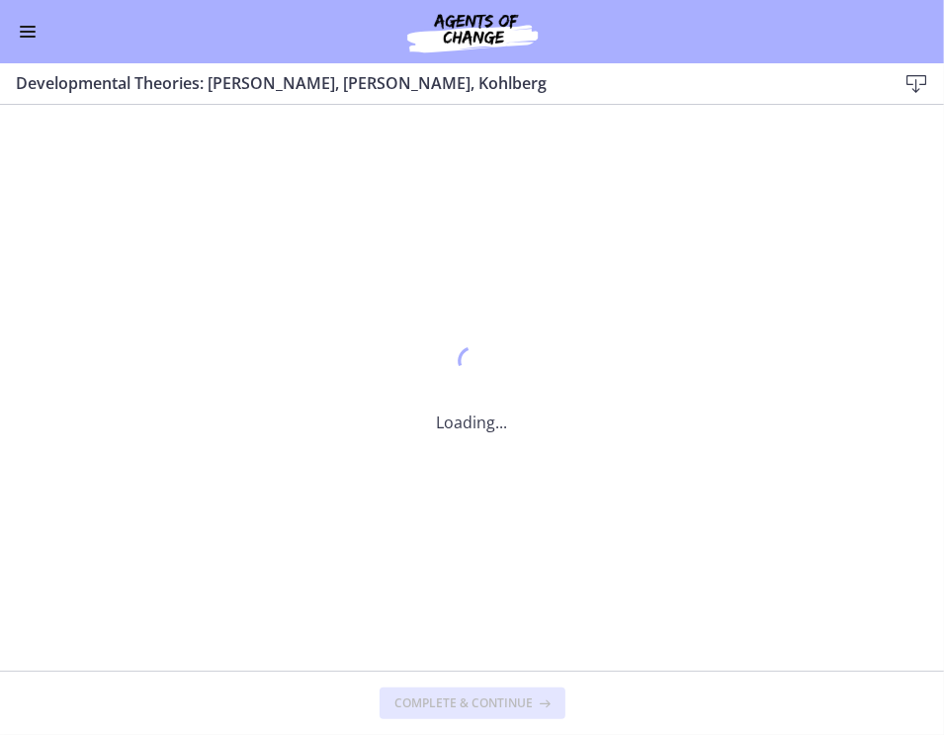
scroll to position [0, 0]
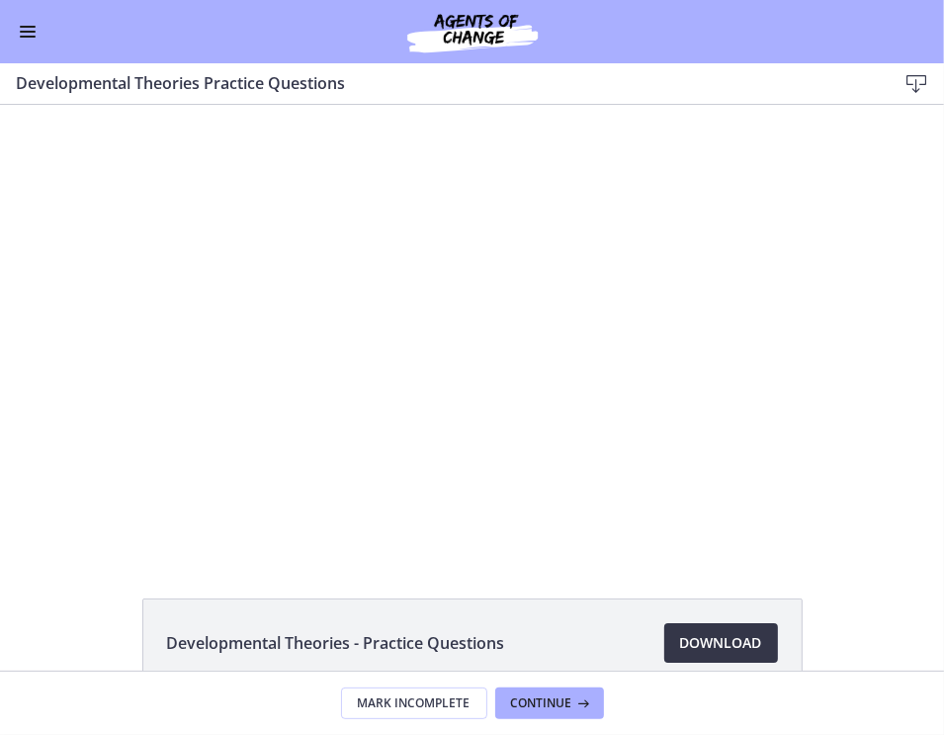
click at [708, 639] on span "Download Opens in a new window" at bounding box center [721, 643] width 82 height 24
click at [37, 34] on button "Enable menu" at bounding box center [28, 32] width 24 height 24
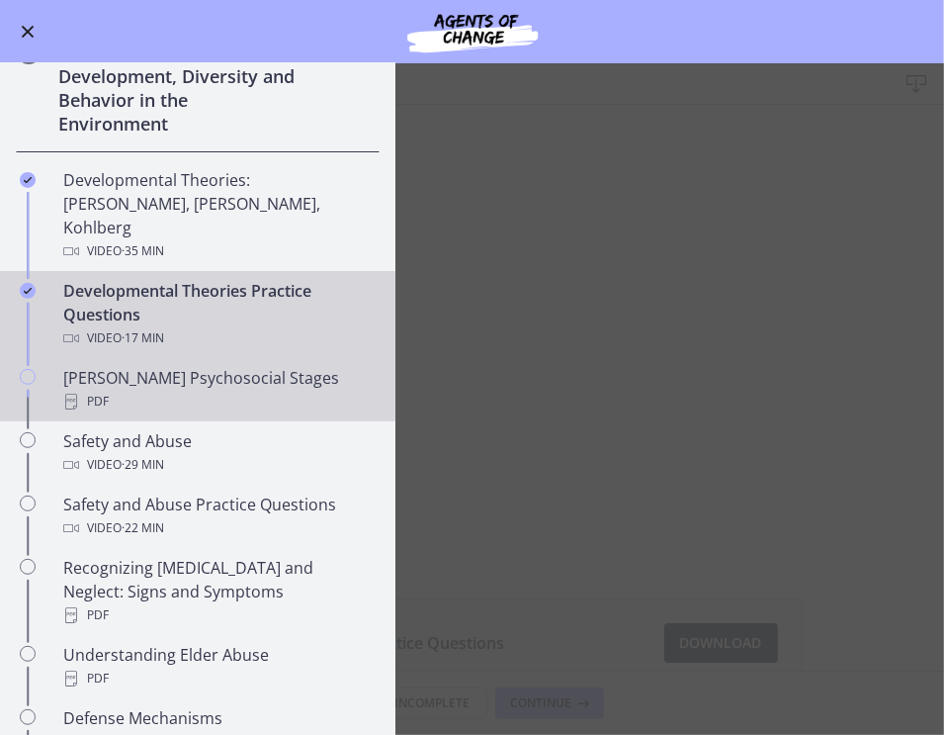
click at [150, 390] on div "PDF" at bounding box center [217, 402] width 308 height 24
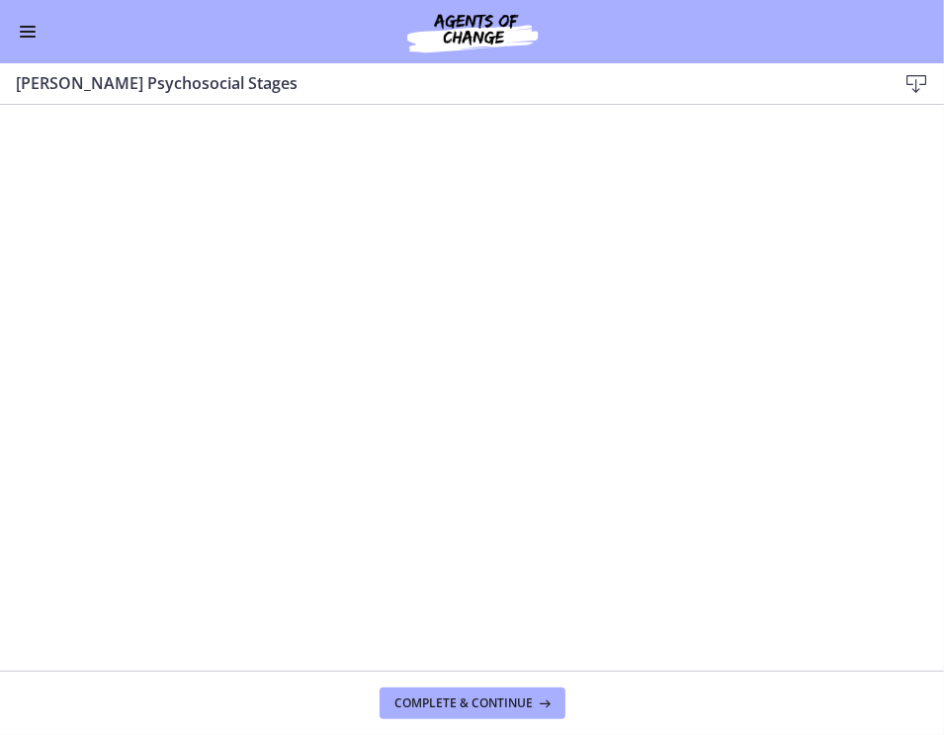
click at [924, 86] on icon at bounding box center [917, 84] width 24 height 24
click at [15, 29] on div "Go to Dashboard" at bounding box center [472, 31] width 944 height 63
click at [31, 29] on button "Enable menu" at bounding box center [28, 32] width 24 height 24
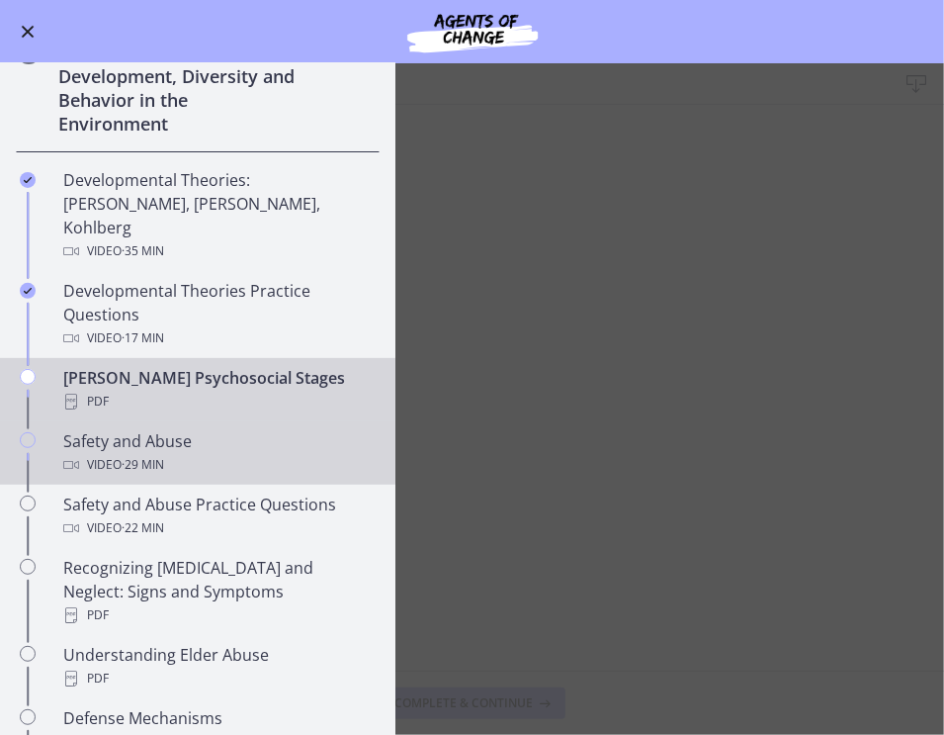
click at [212, 453] on div "Video · 29 min" at bounding box center [217, 465] width 308 height 24
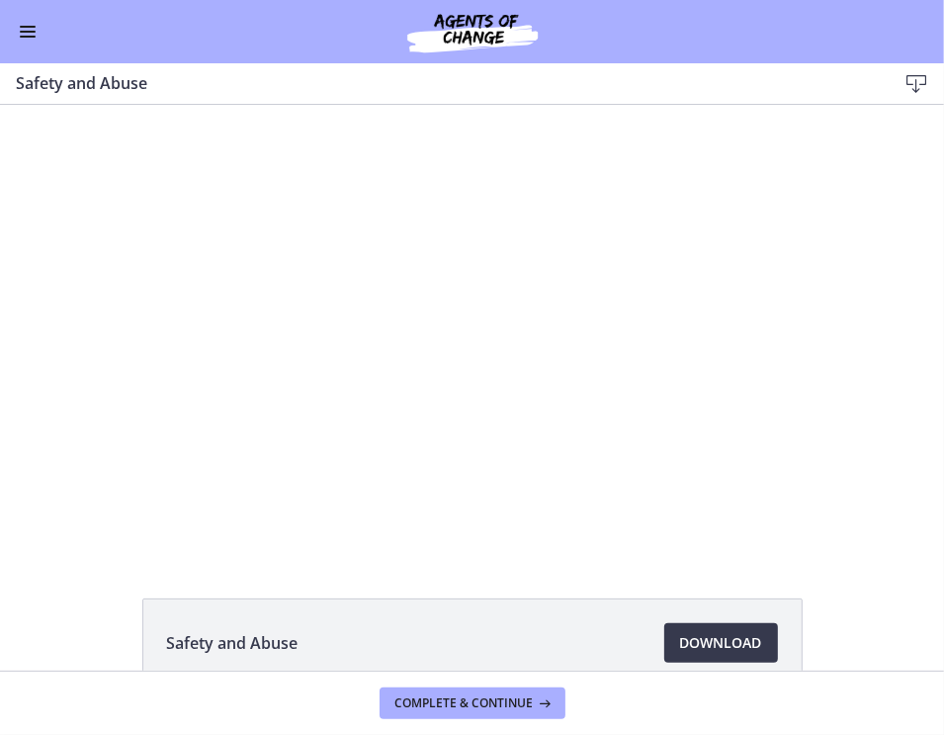
click at [38, 31] on button "Enable menu" at bounding box center [28, 32] width 24 height 24
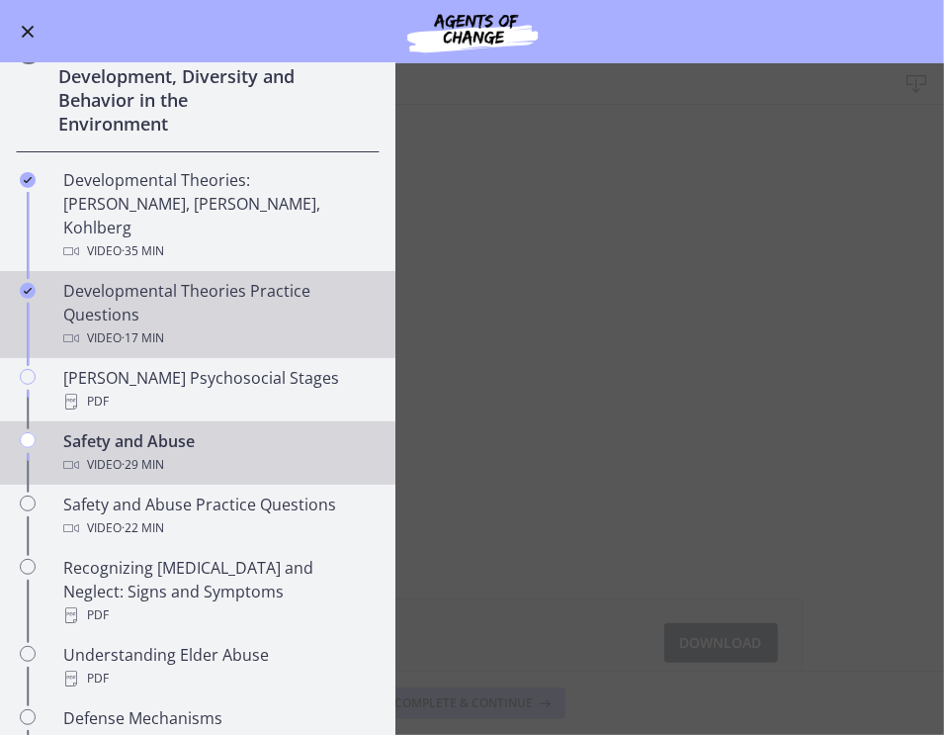
click at [146, 326] on span "· 17 min" at bounding box center [143, 338] width 43 height 24
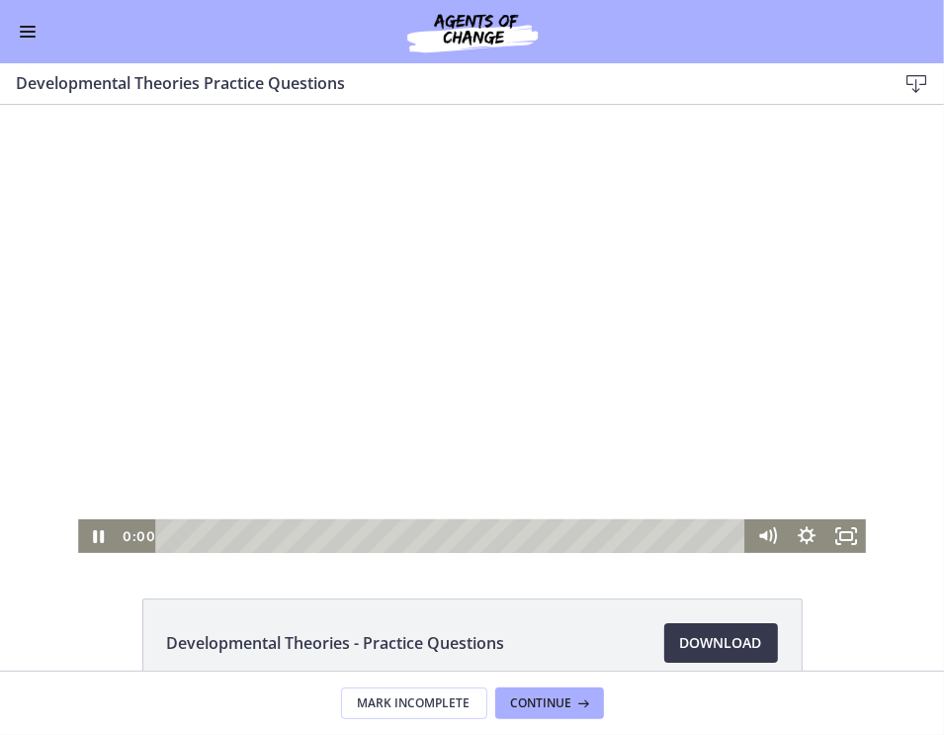
click at [170, 530] on div "Playbar" at bounding box center [454, 535] width 568 height 34
click at [341, 440] on div at bounding box center [471, 328] width 787 height 448
click at [278, 536] on div "3:30" at bounding box center [454, 535] width 568 height 34
click at [767, 545] on icon "Mute" at bounding box center [767, 535] width 40 height 34
click at [497, 411] on div at bounding box center [471, 328] width 787 height 448
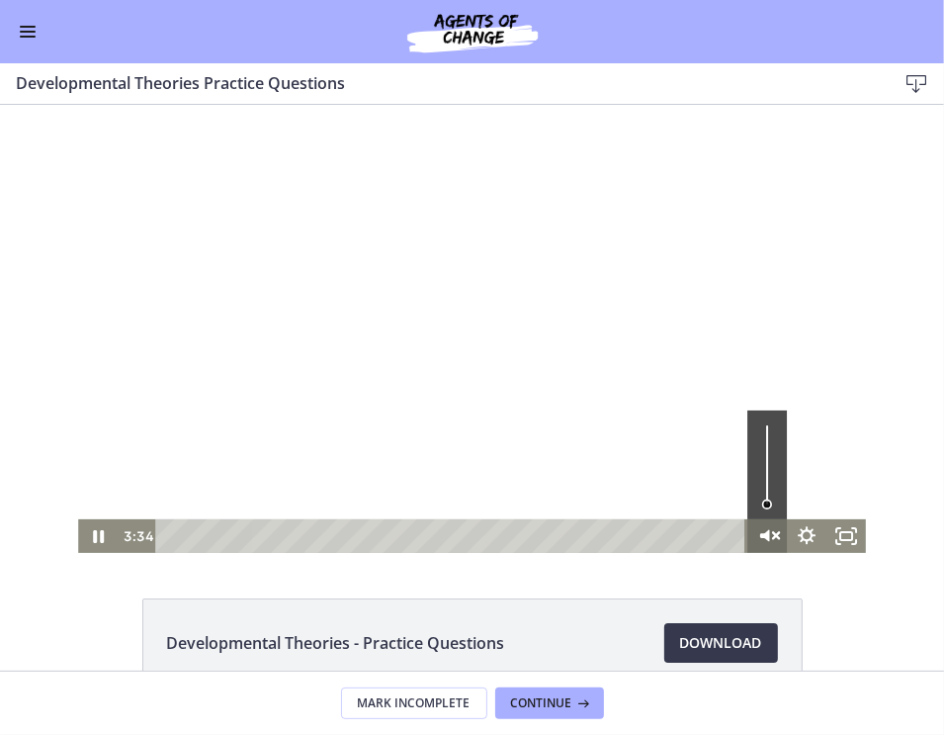
click at [773, 528] on icon "Unmute" at bounding box center [767, 535] width 47 height 41
click at [757, 475] on div "Volume" at bounding box center [767, 463] width 40 height 109
click at [761, 491] on div "Volume" at bounding box center [767, 463] width 40 height 109
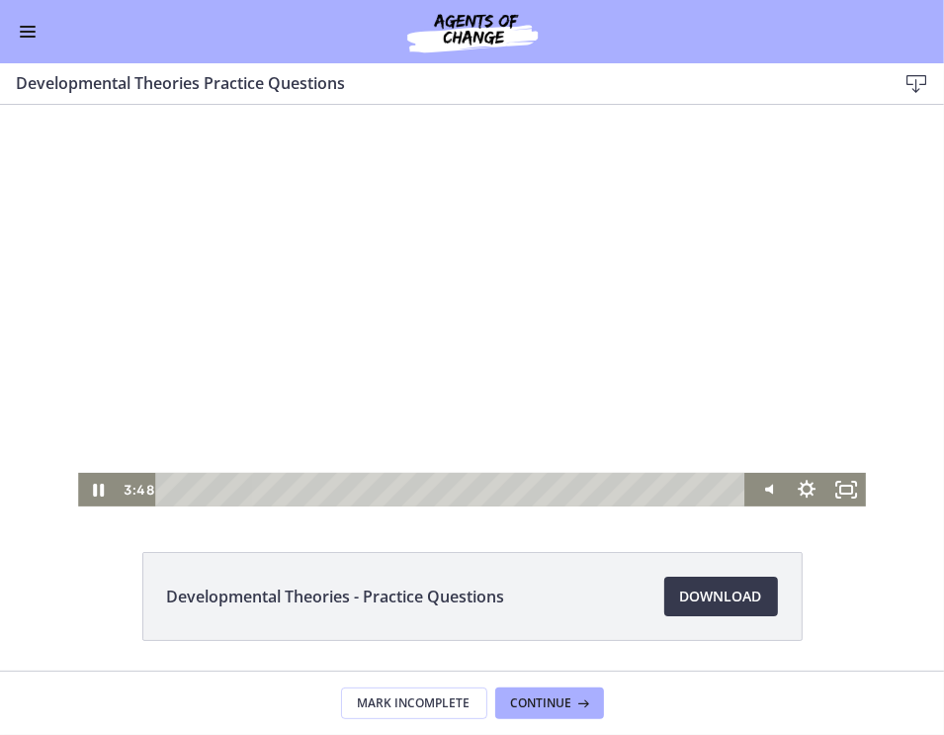
scroll to position [47, 0]
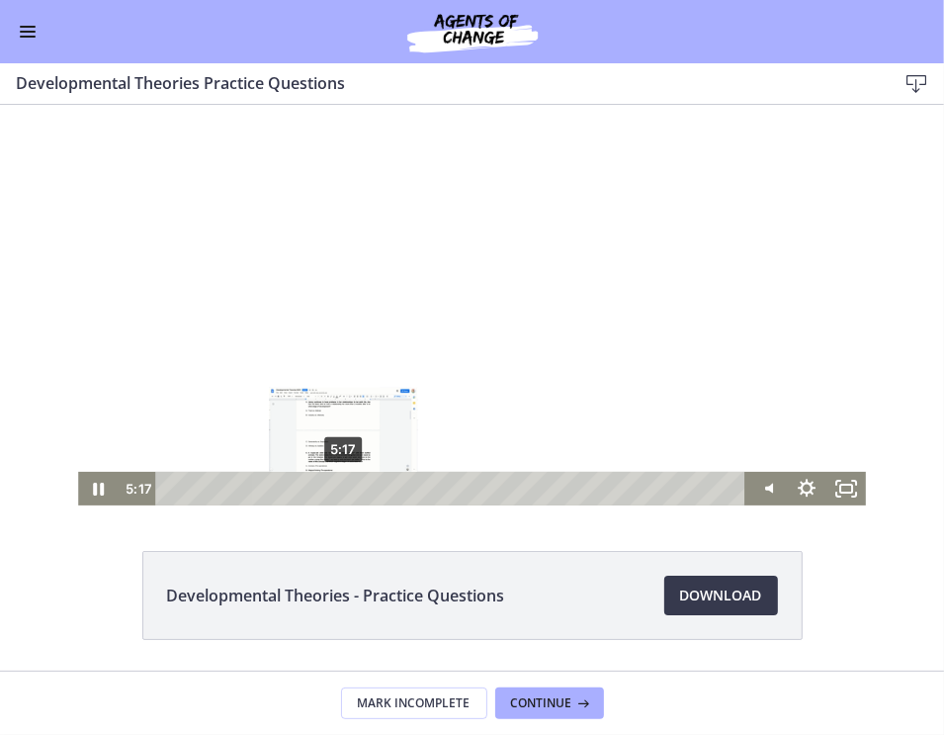
click at [336, 483] on div "5:17" at bounding box center [454, 488] width 568 height 34
click at [362, 482] on div "6:04" at bounding box center [454, 488] width 568 height 34
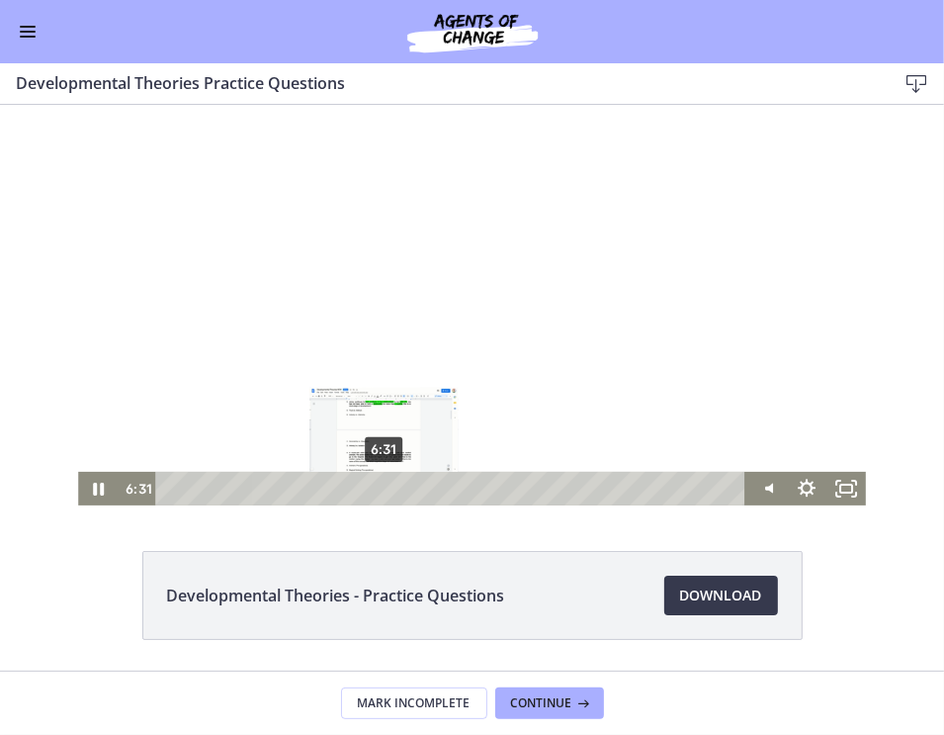
click at [377, 486] on div "6:31" at bounding box center [454, 488] width 568 height 34
click at [394, 483] on div "7:01" at bounding box center [454, 488] width 568 height 34
click at [408, 490] on div "7:29" at bounding box center [454, 488] width 568 height 34
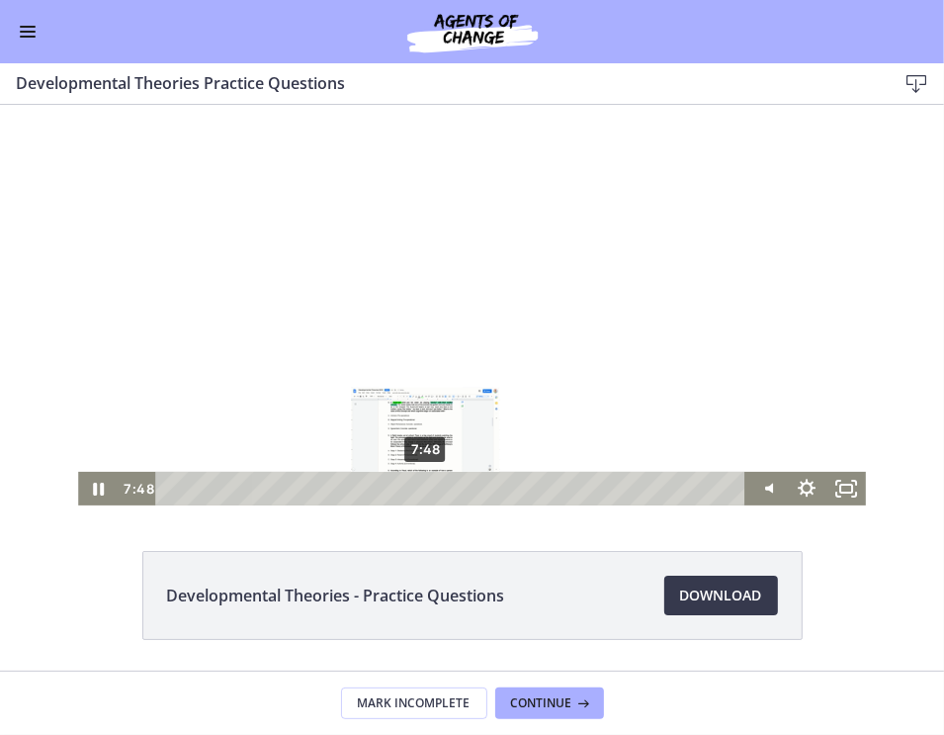
click at [419, 488] on div "7:48" at bounding box center [454, 488] width 568 height 34
click at [424, 486] on div "7:57" at bounding box center [454, 488] width 568 height 34
click at [429, 486] on div "Playbar" at bounding box center [434, 487] width 11 height 11
click at [439, 486] on div "8:25" at bounding box center [454, 488] width 568 height 34
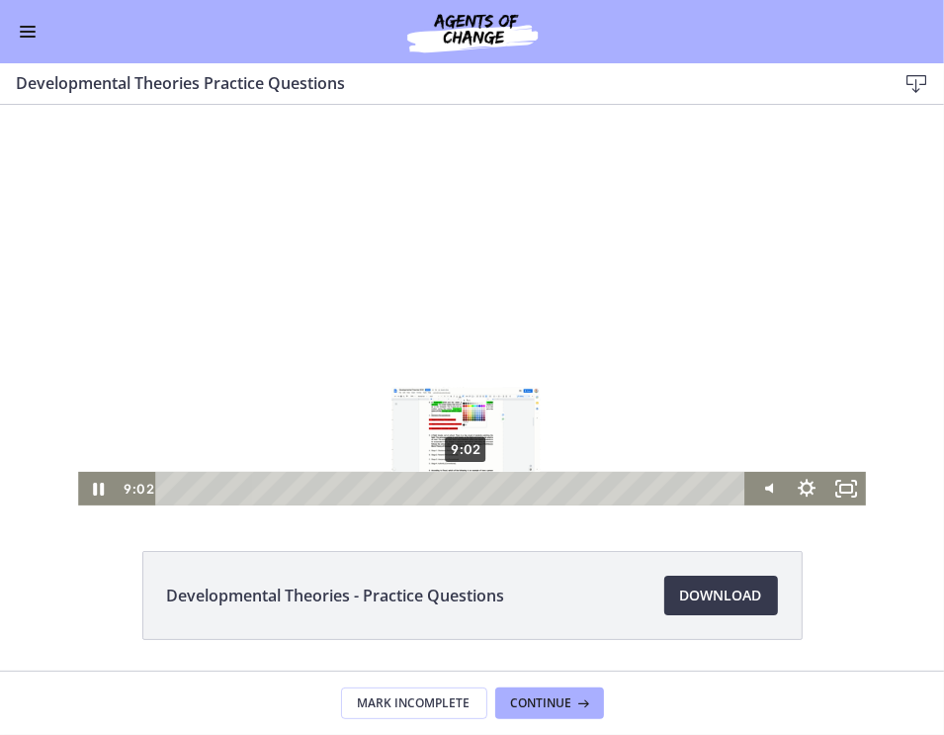
click at [460, 486] on div "9:02" at bounding box center [454, 488] width 568 height 34
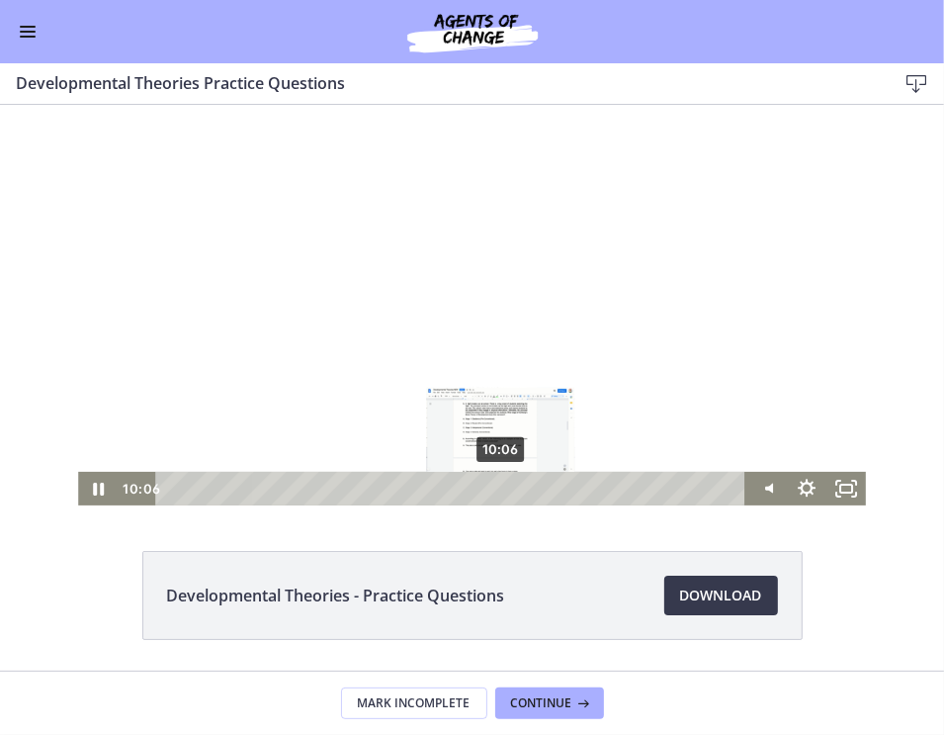
click at [494, 482] on div "10:06" at bounding box center [454, 488] width 568 height 34
click at [506, 483] on div "10:27" at bounding box center [454, 488] width 568 height 34
click at [522, 483] on div "10:56" at bounding box center [454, 488] width 568 height 34
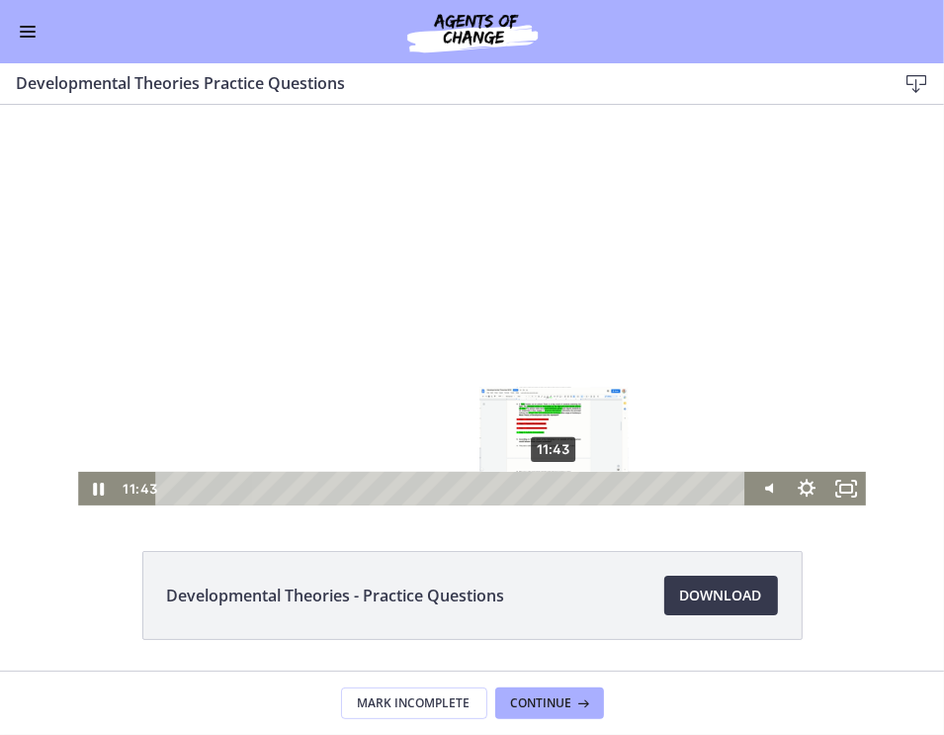
click at [548, 485] on div "11:43" at bounding box center [454, 488] width 568 height 34
click at [562, 483] on div "12:09" at bounding box center [454, 488] width 568 height 34
click at [580, 486] on div "12:43" at bounding box center [454, 488] width 568 height 34
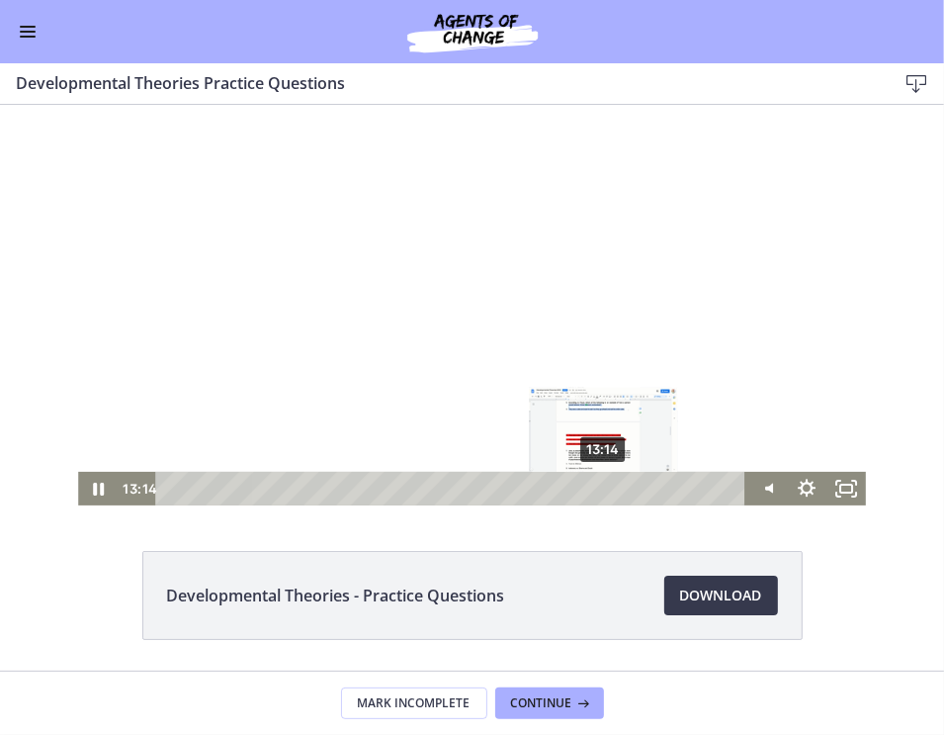
click at [597, 484] on div "13:14" at bounding box center [454, 488] width 568 height 34
click at [485, 353] on div at bounding box center [471, 280] width 787 height 448
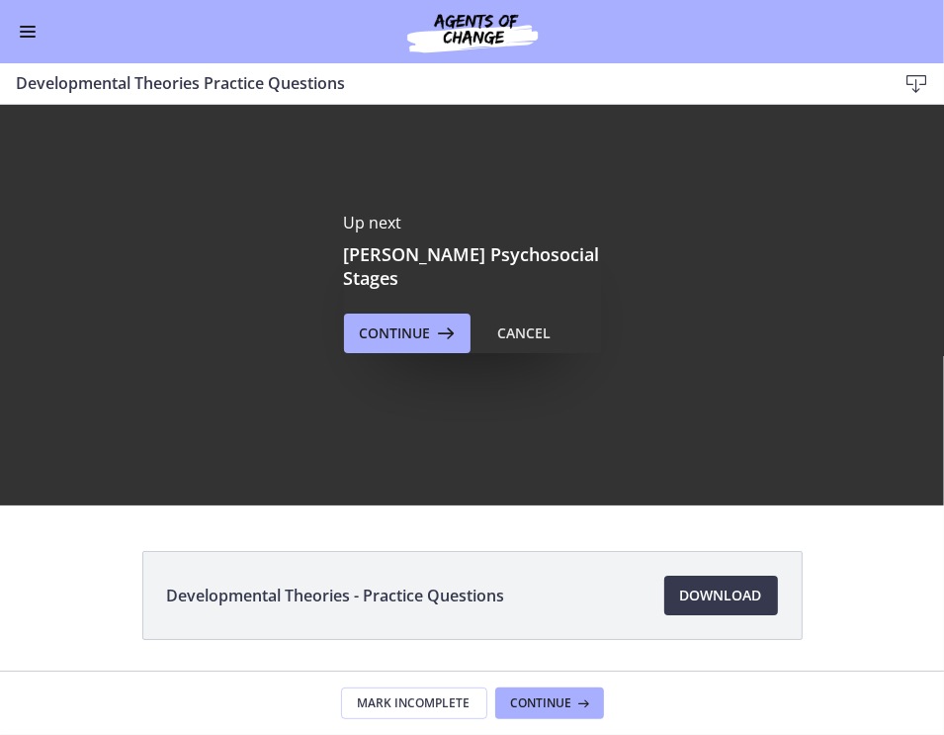
scroll to position [0, 0]
click at [427, 313] on button "Continue" at bounding box center [407, 333] width 127 height 40
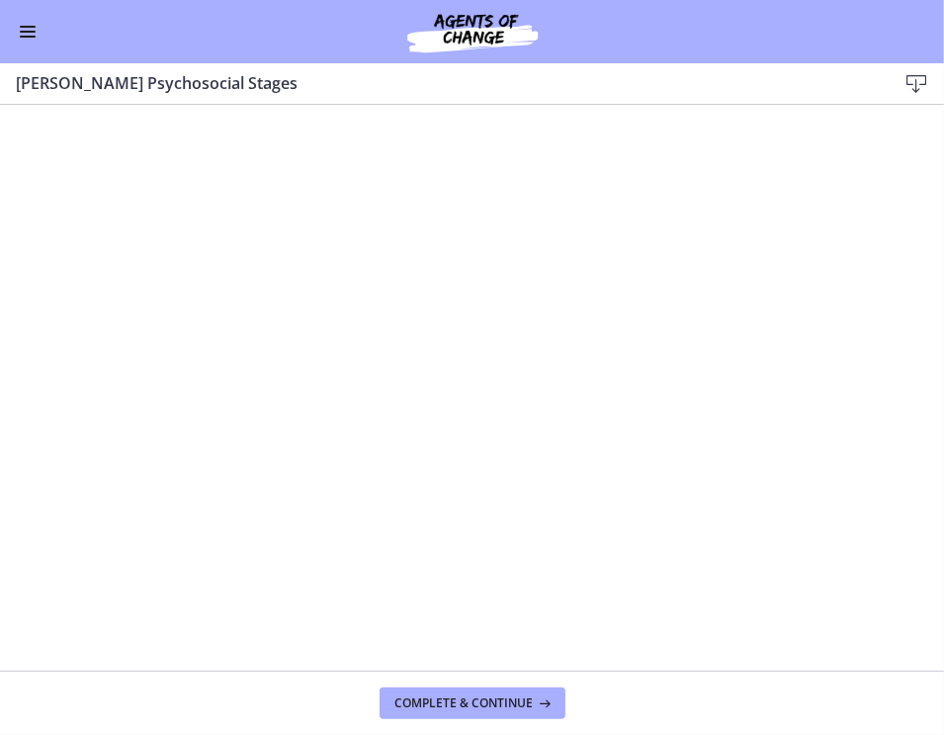
click at [33, 41] on button "Enable menu" at bounding box center [28, 32] width 24 height 24
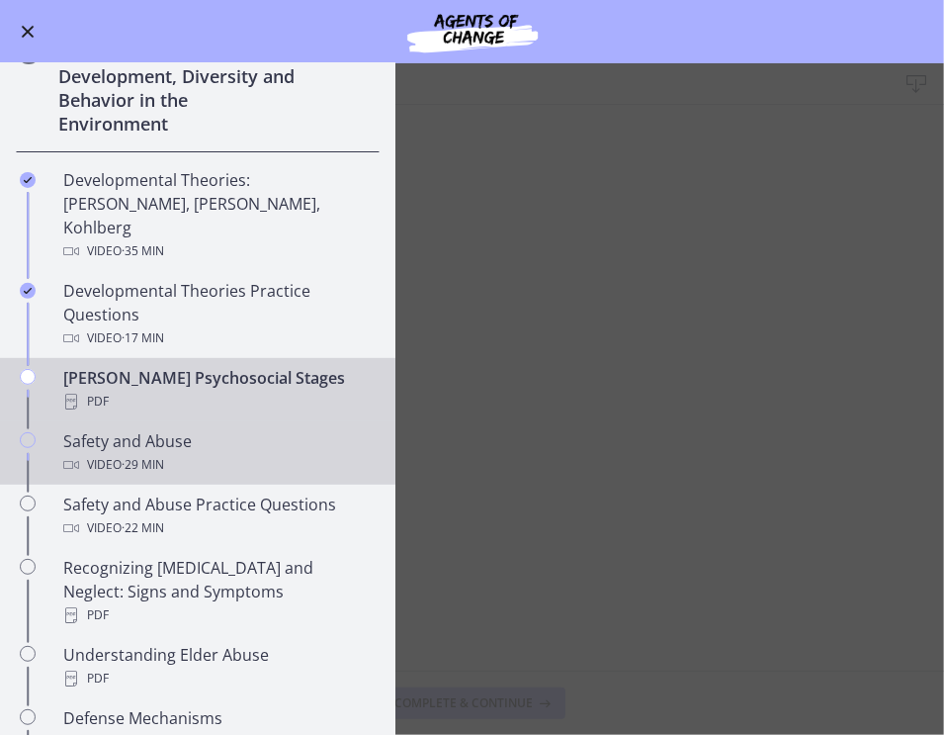
click at [138, 429] on div "Safety and Abuse Video · 29 min" at bounding box center [217, 452] width 308 height 47
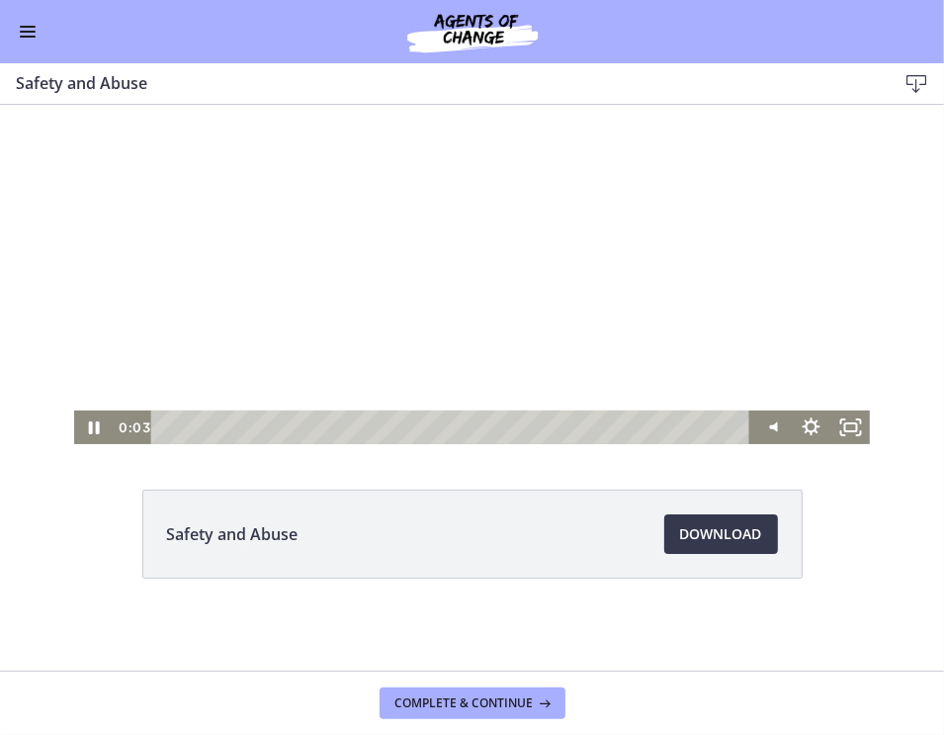
scroll to position [111, 0]
click at [214, 400] on div at bounding box center [472, 218] width 796 height 448
click at [205, 400] on div at bounding box center [472, 218] width 796 height 448
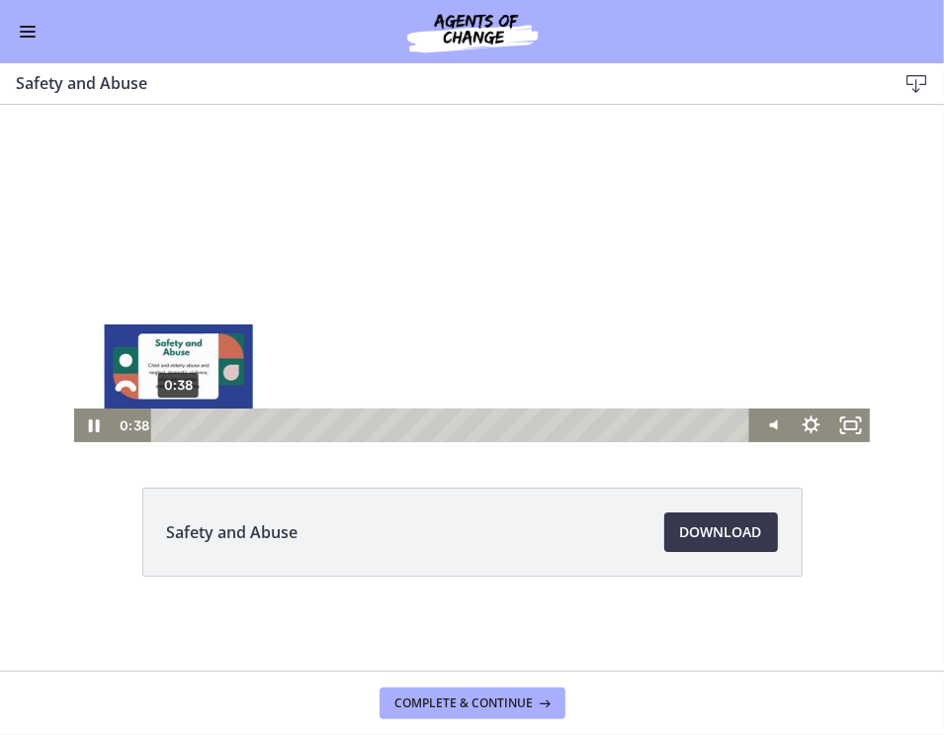
click at [171, 424] on div "0:38" at bounding box center [453, 425] width 575 height 34
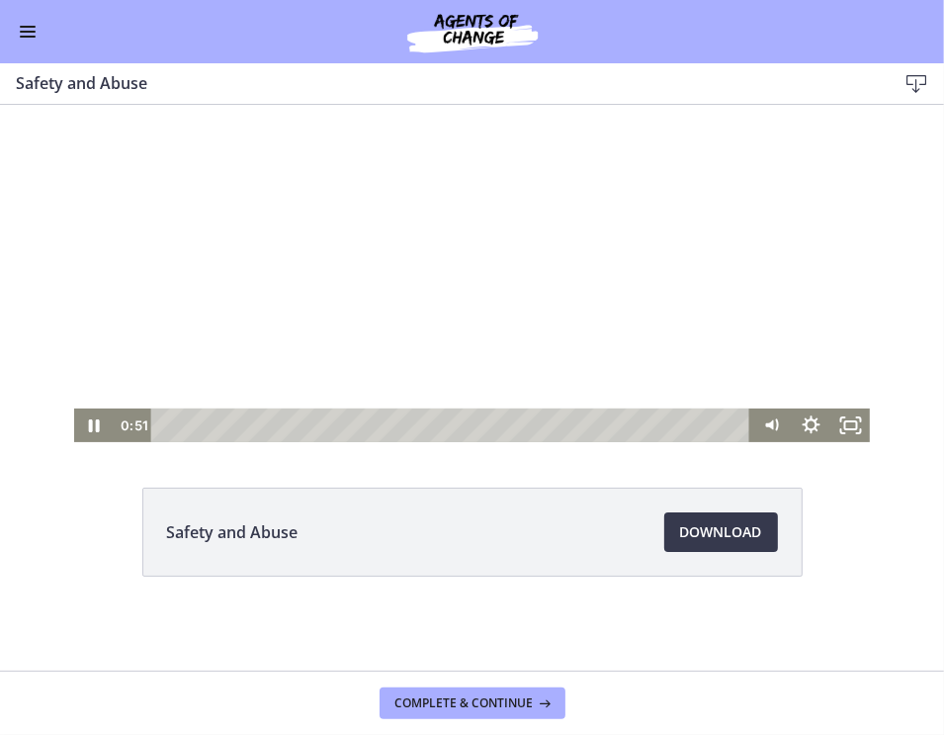
click at [435, 367] on div at bounding box center [472, 218] width 796 height 448
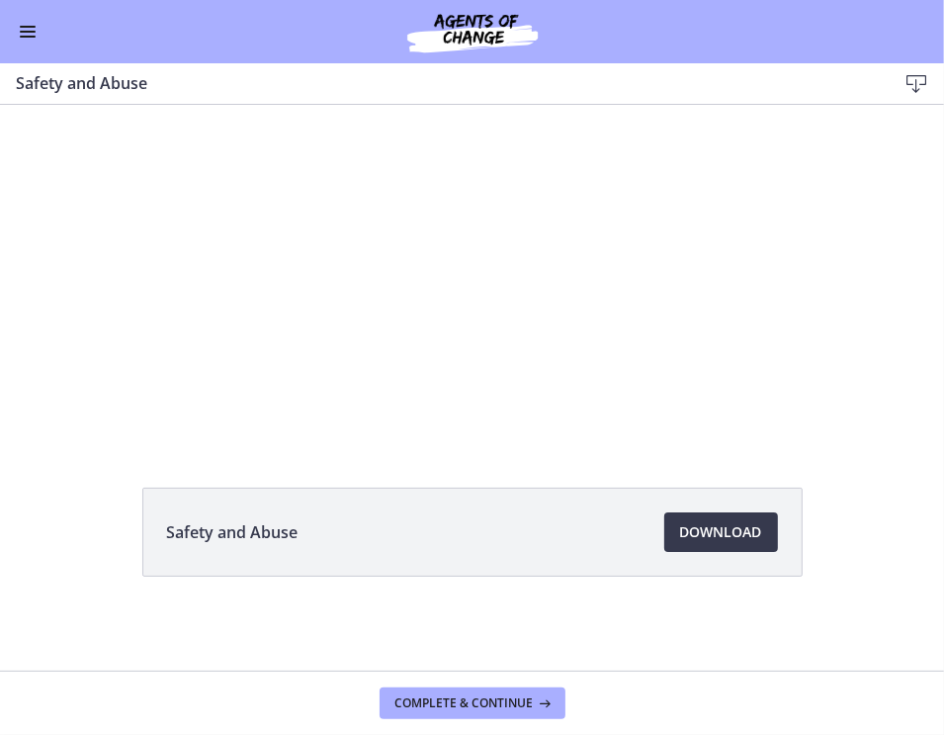
click at [453, 357] on div at bounding box center [472, 218] width 796 height 448
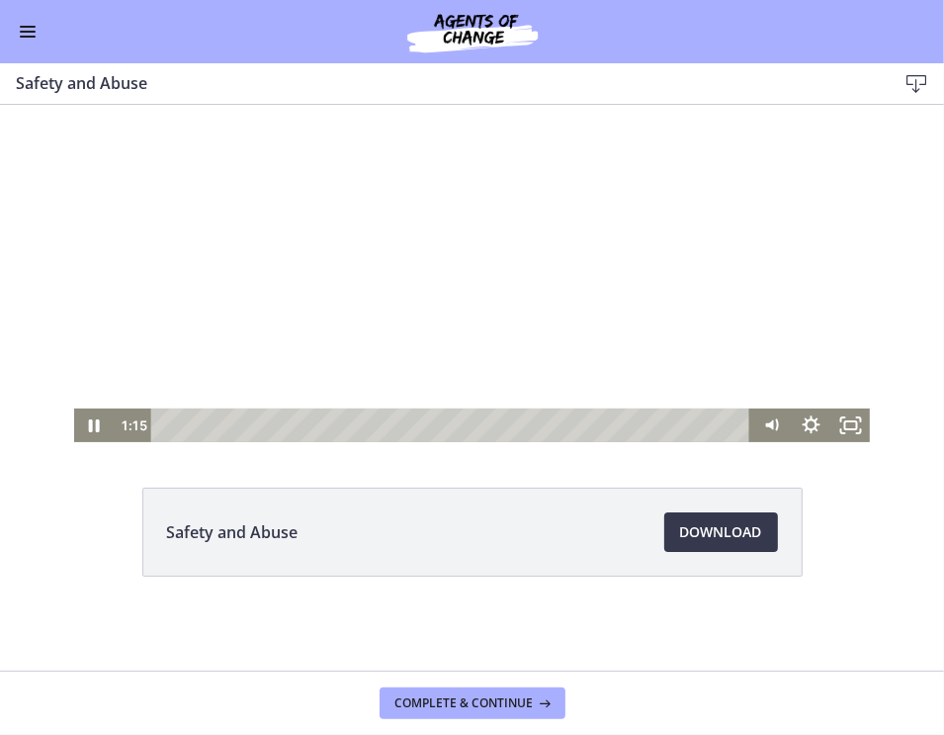
click at [399, 304] on div at bounding box center [472, 218] width 796 height 448
click at [392, 301] on div at bounding box center [472, 218] width 796 height 448
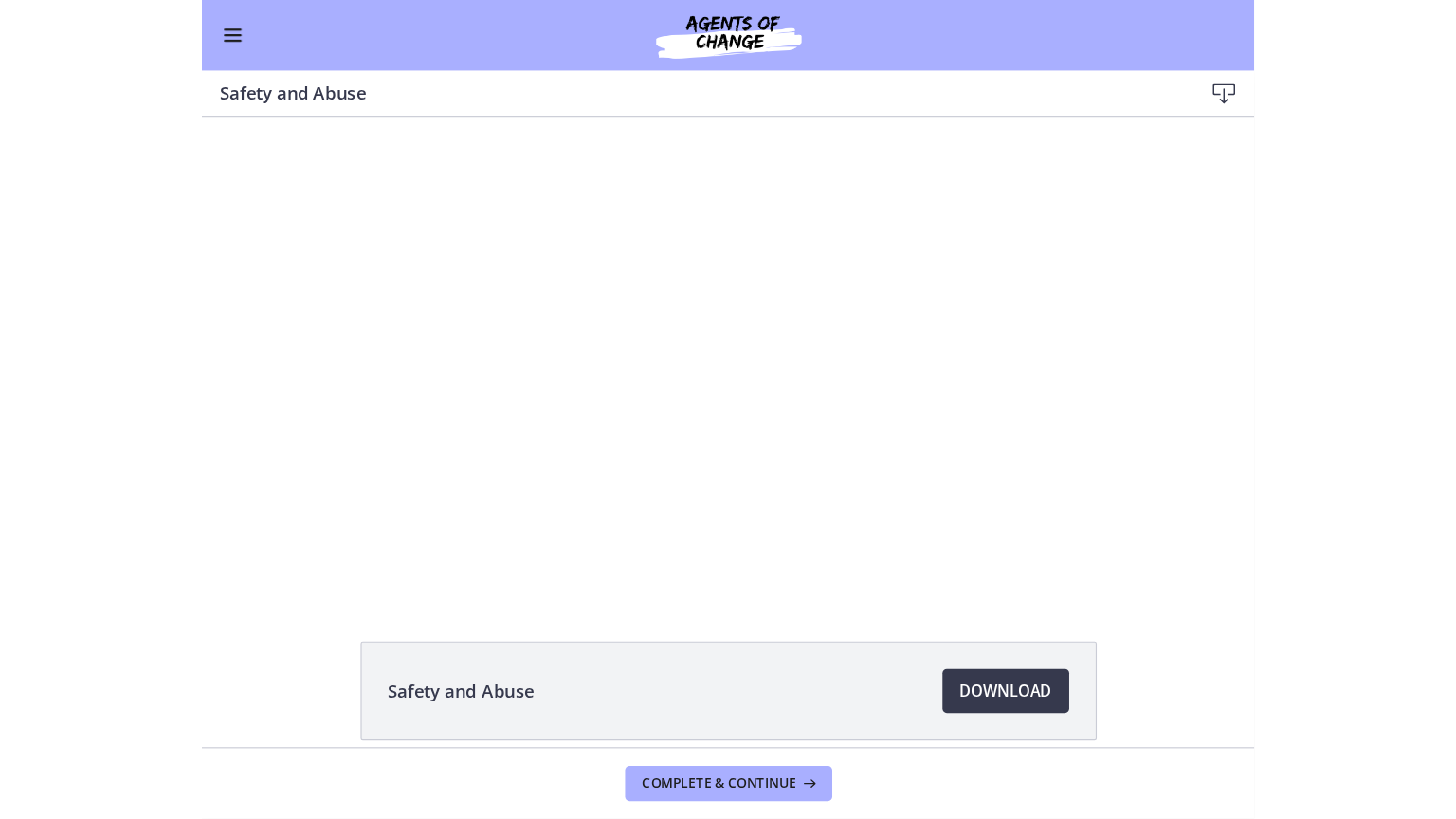
scroll to position [22, 0]
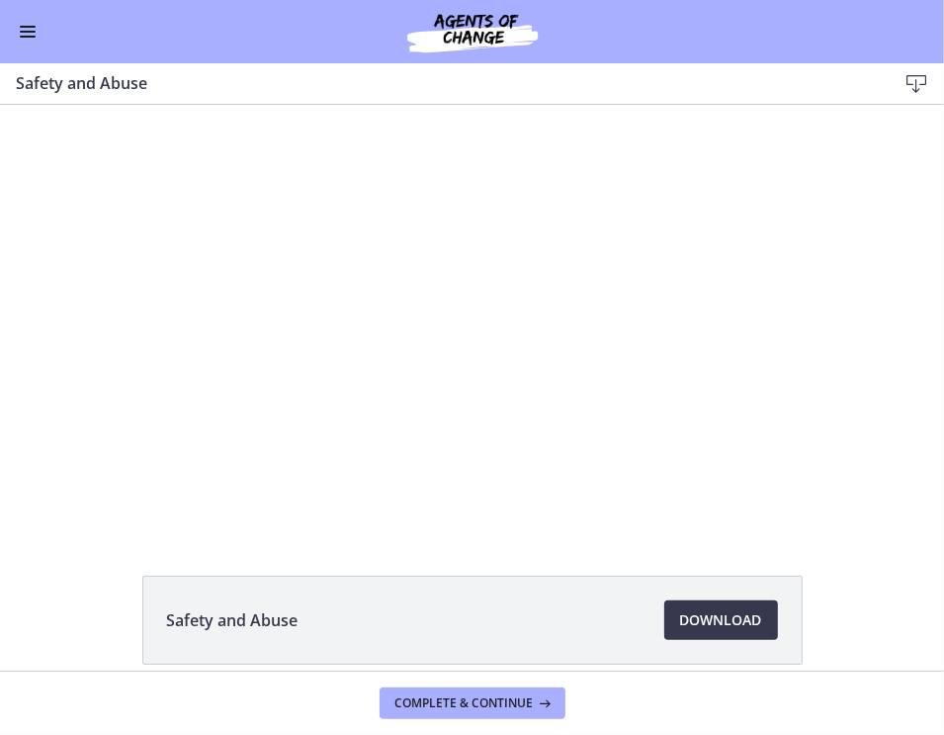
click at [392, 300] on div at bounding box center [472, 305] width 796 height 448
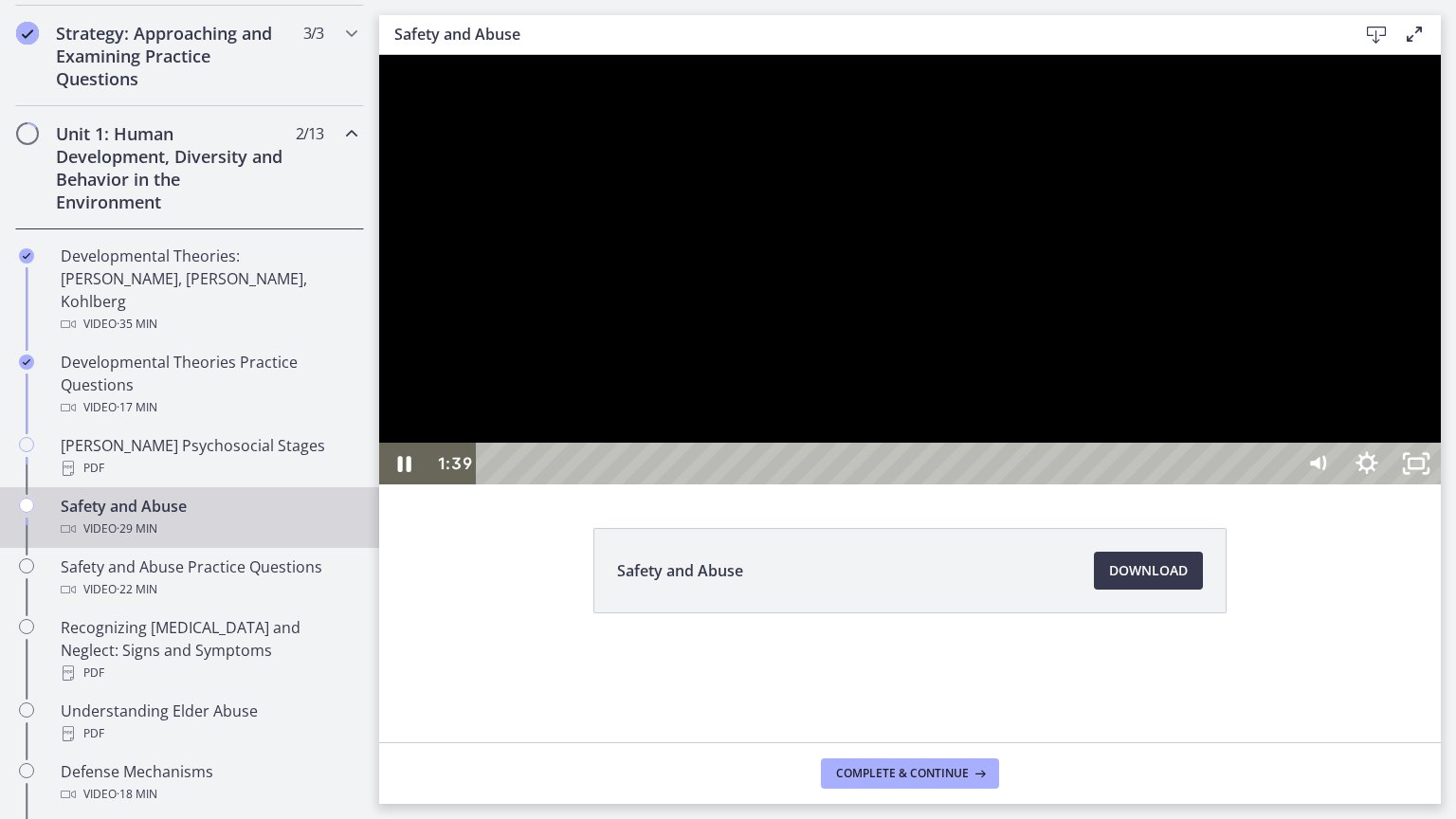
scroll to position [436, 0]
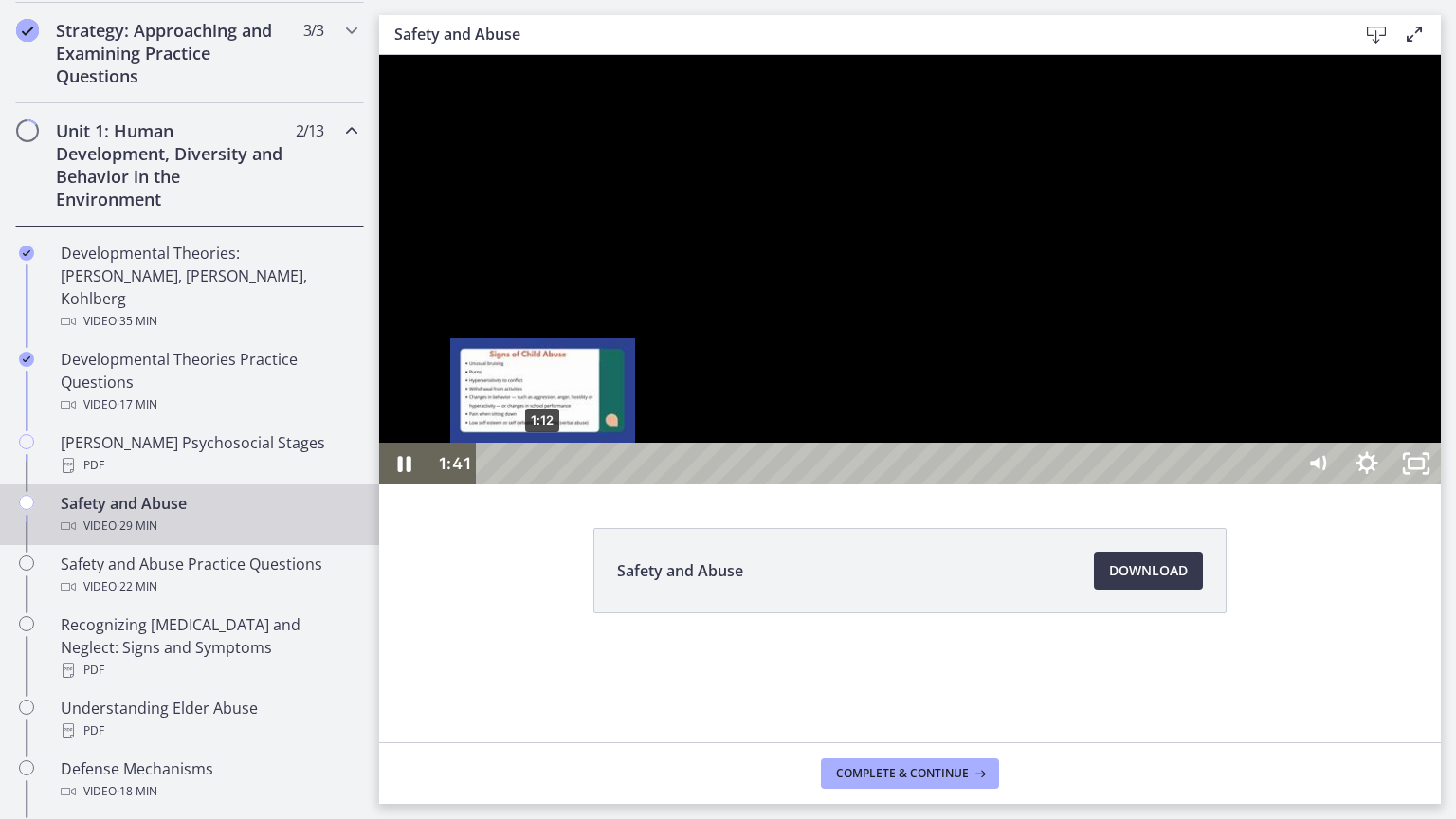
click at [543, 484] on div "1:12" at bounding box center [887, 464] width 787 height 42
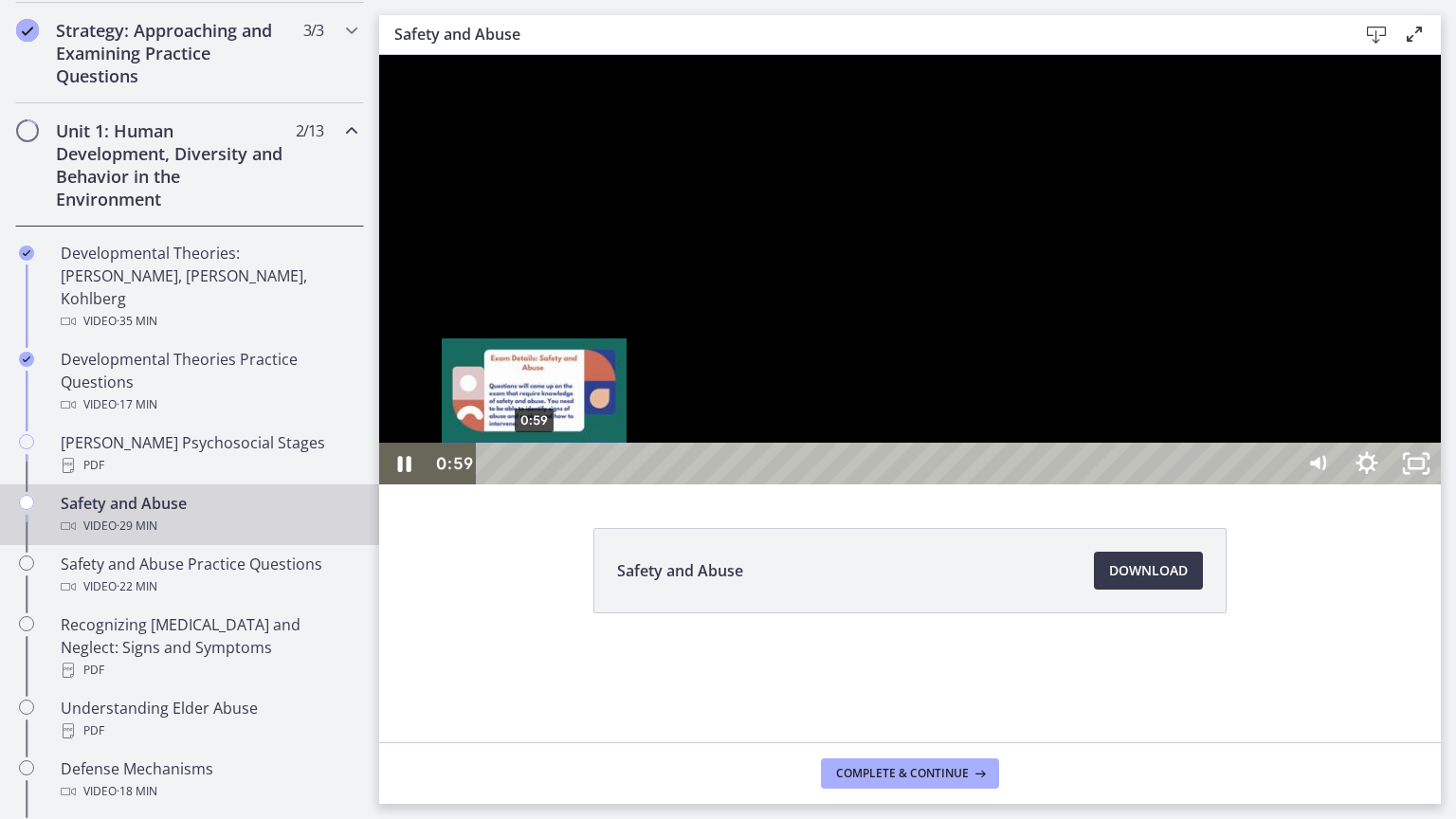
click at [535, 484] on div "0:59" at bounding box center [887, 464] width 787 height 42
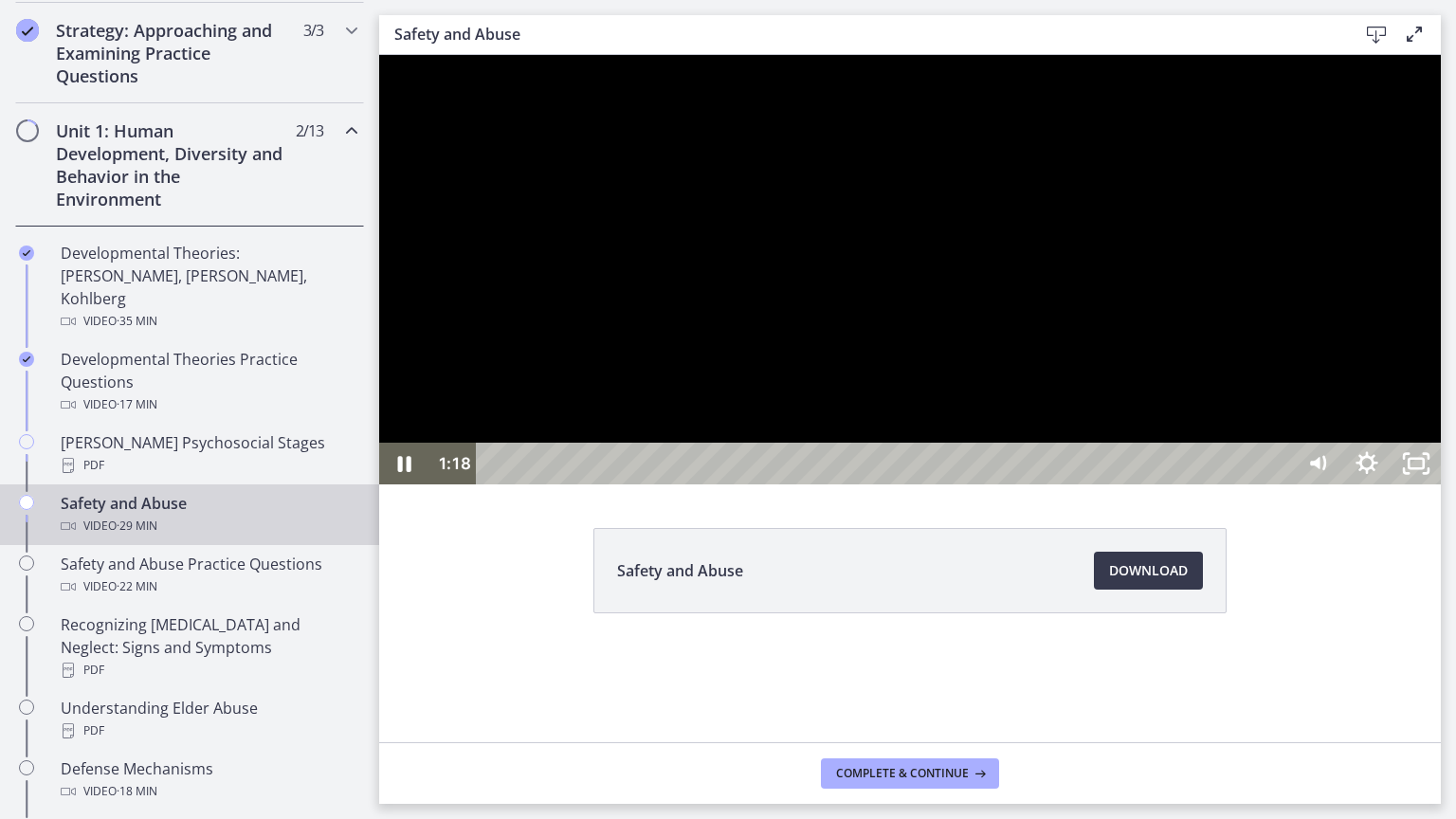
click at [527, 484] on div at bounding box center [909, 269] width 1061 height 430
click at [561, 484] on div at bounding box center [909, 269] width 1061 height 430
click at [452, 484] on div at bounding box center [909, 269] width 1061 height 430
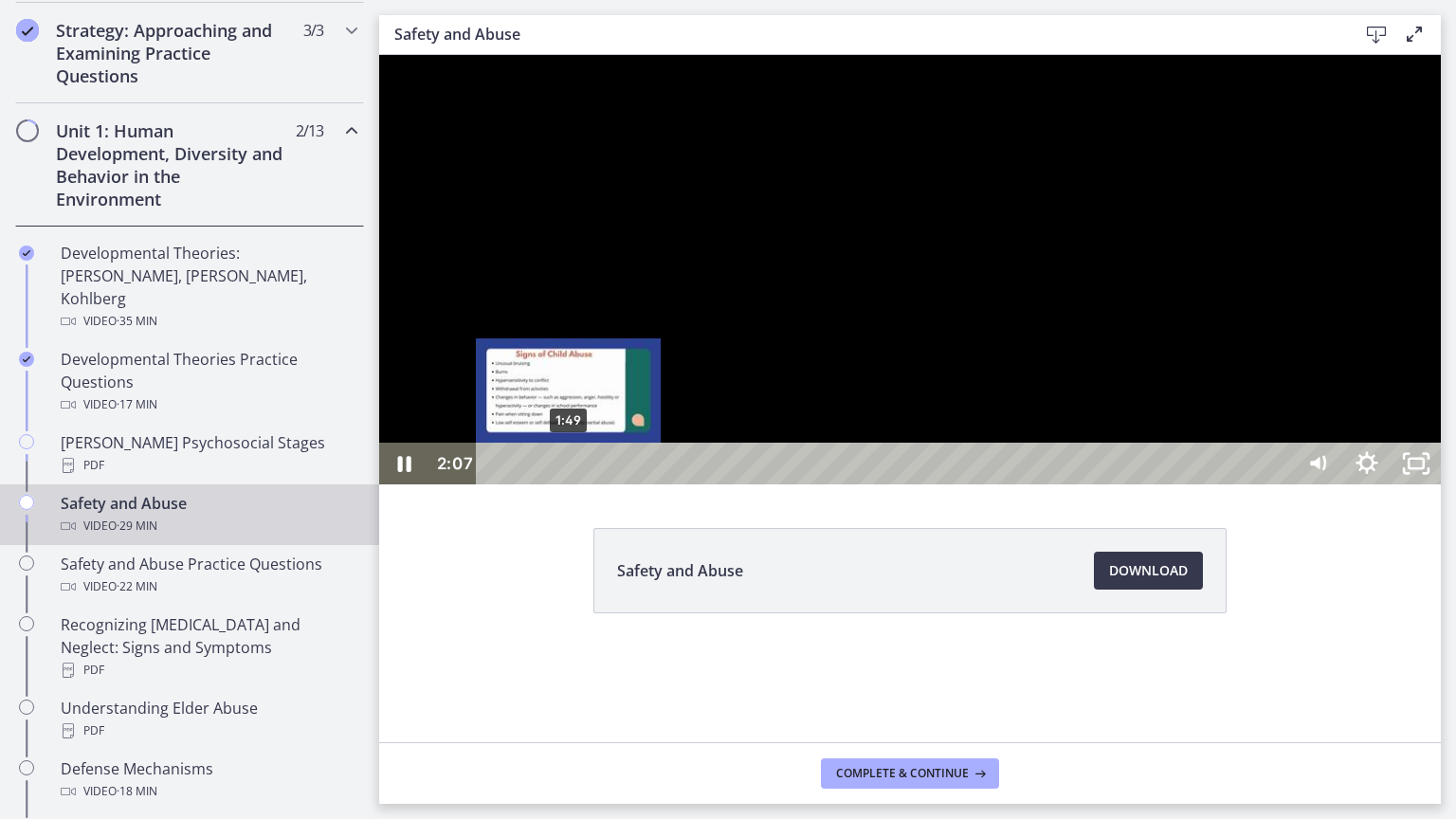
click at [568, 484] on div "1:49" at bounding box center [887, 464] width 787 height 42
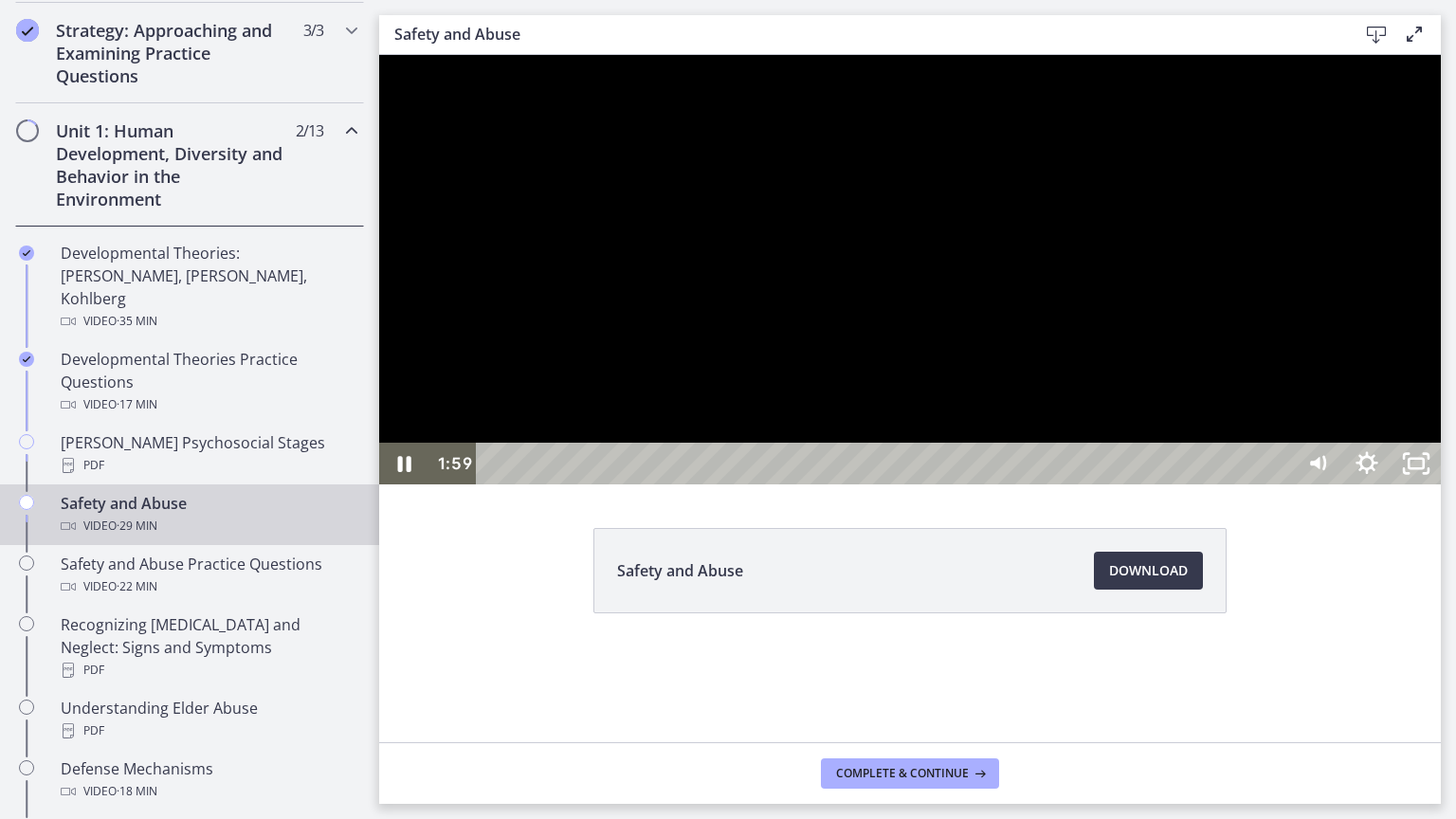
click at [661, 484] on div at bounding box center [909, 269] width 1061 height 430
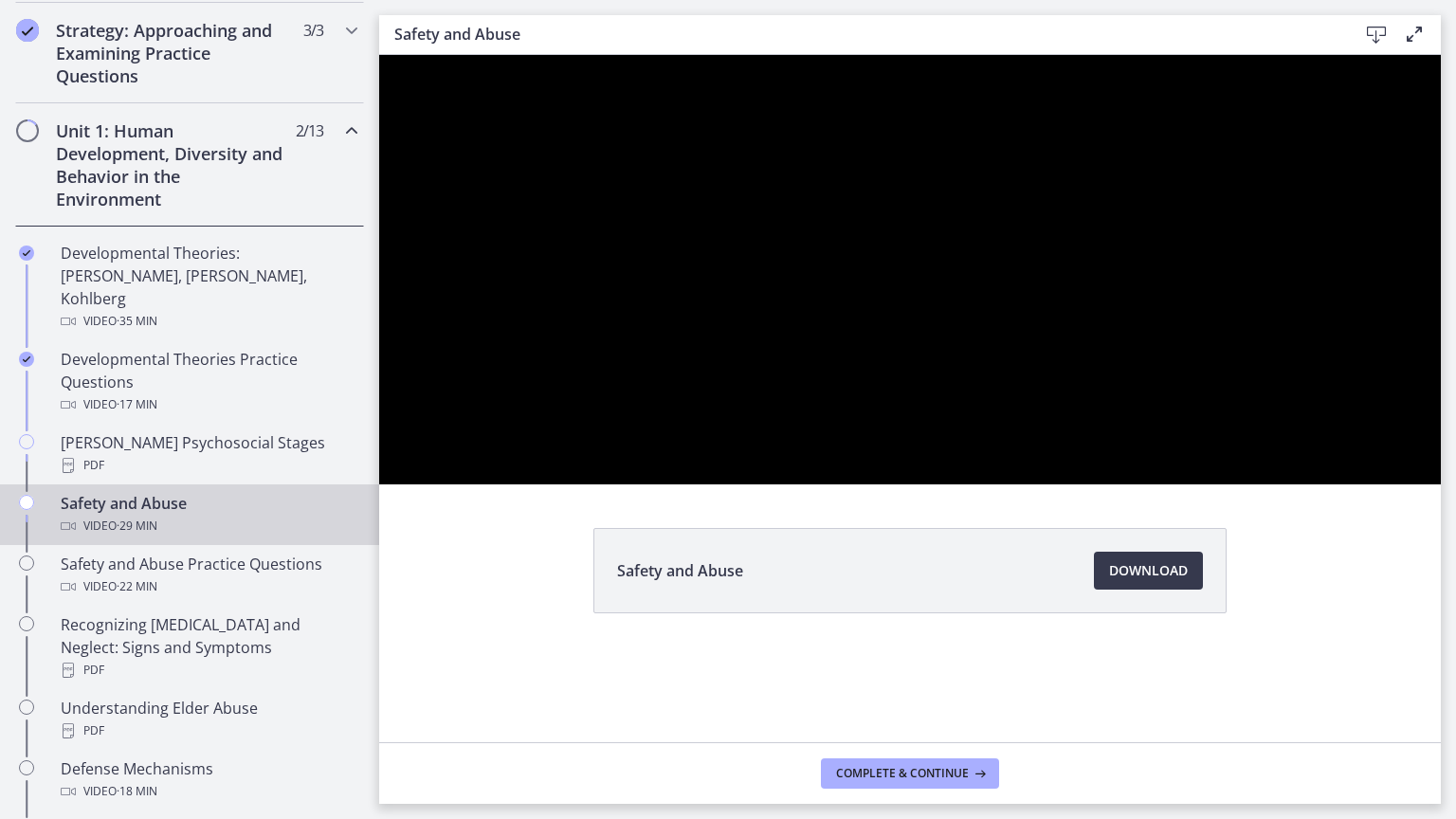
click at [661, 484] on div at bounding box center [909, 269] width 1061 height 430
click at [379, 55] on button "Play Video: ctrt98fh120s72qirkmg.mp4" at bounding box center [379, 55] width 1 height 1
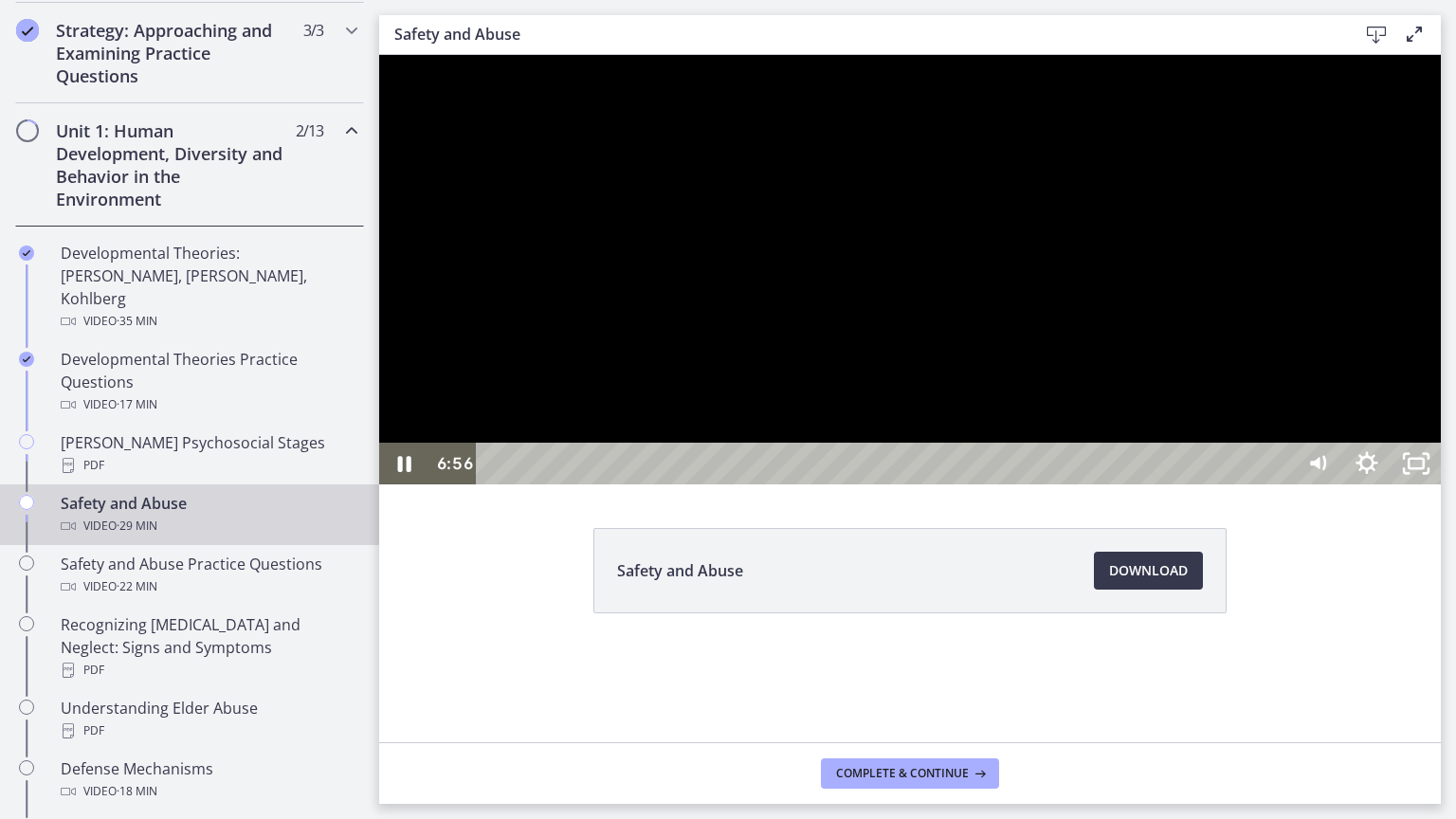
click at [614, 484] on div at bounding box center [909, 269] width 1061 height 430
click at [486, 484] on div at bounding box center [909, 269] width 1061 height 430
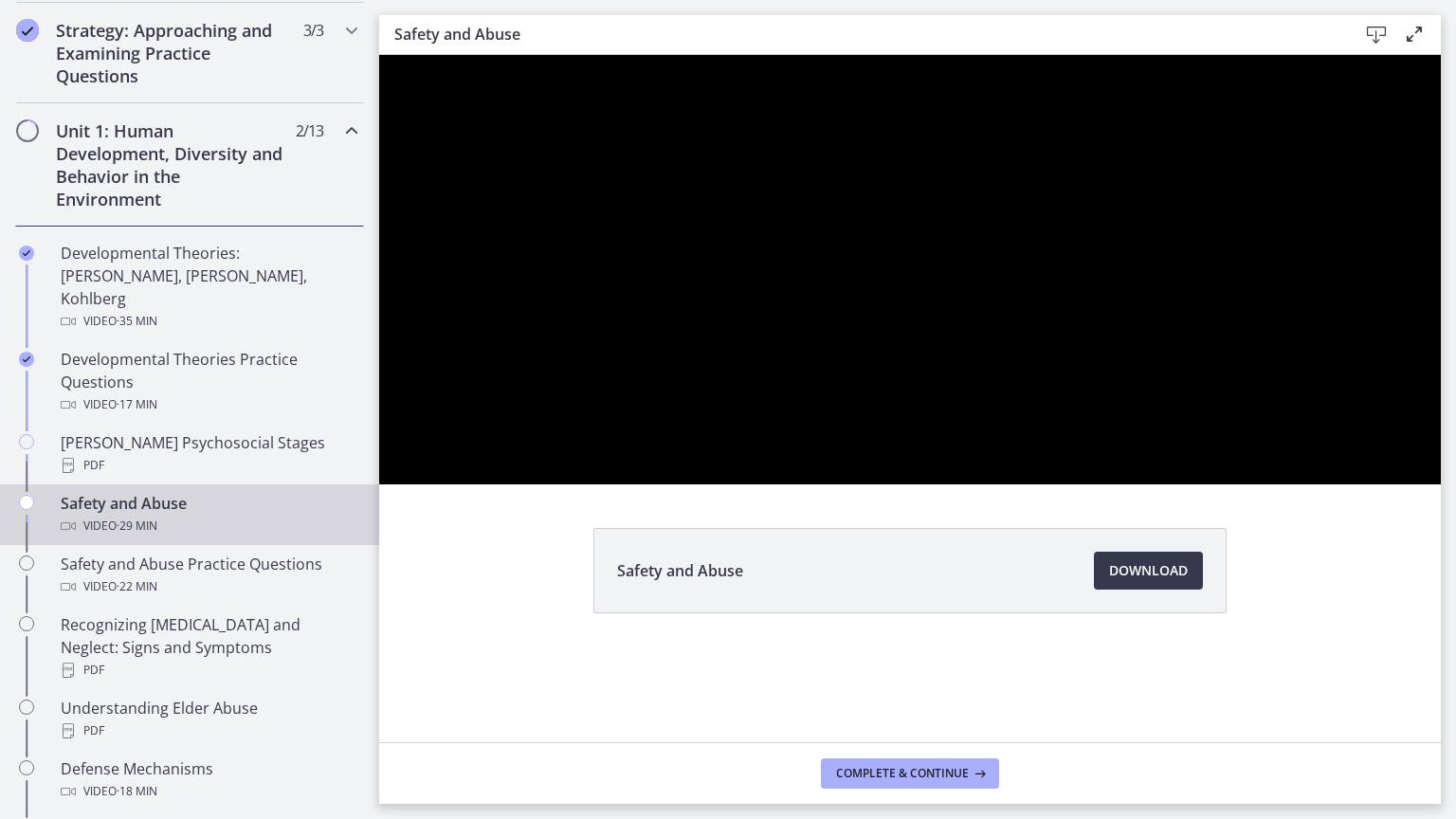
click at [486, 484] on div at bounding box center [909, 269] width 1061 height 430
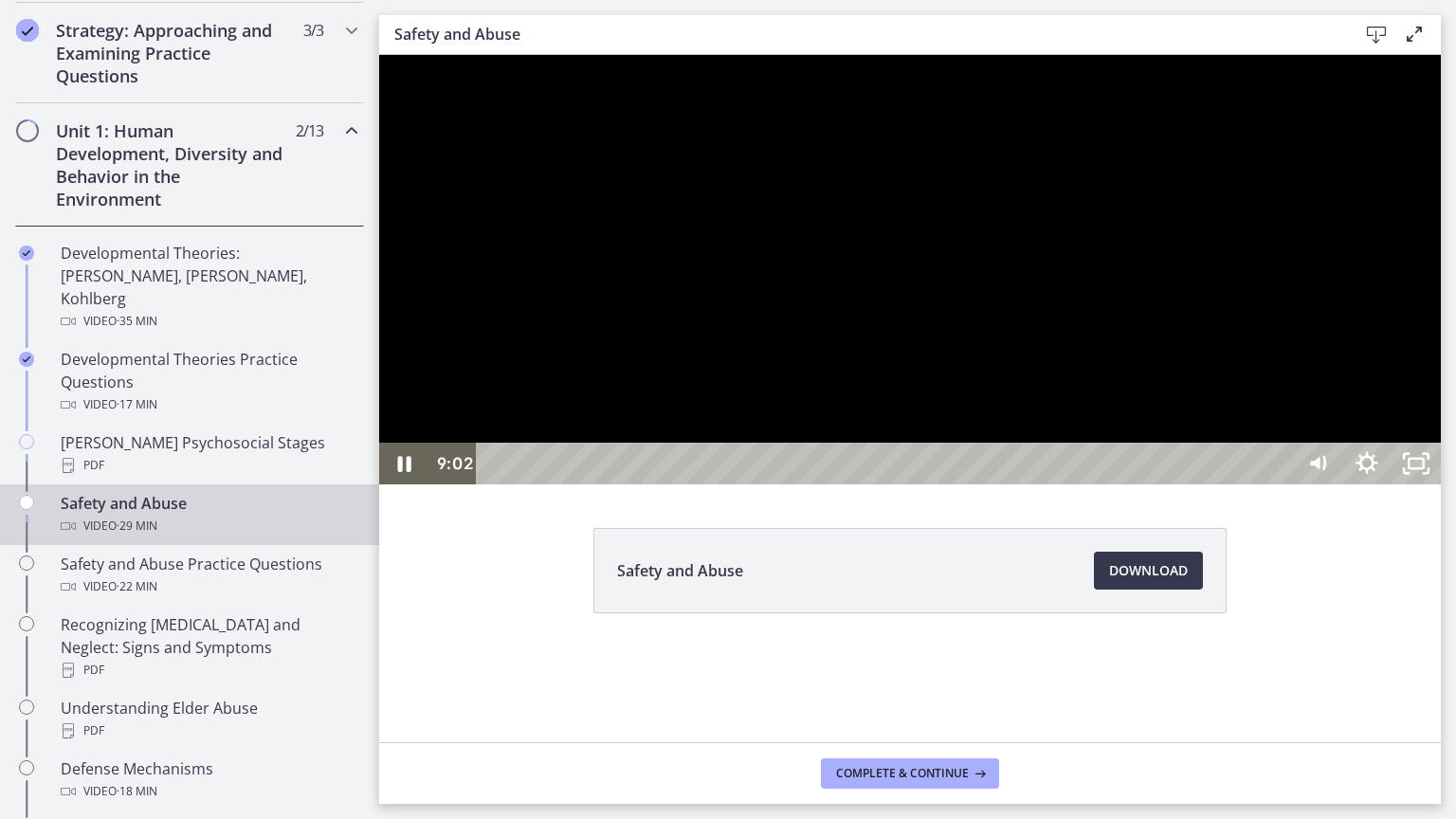
click at [652, 484] on div at bounding box center [909, 269] width 1061 height 430
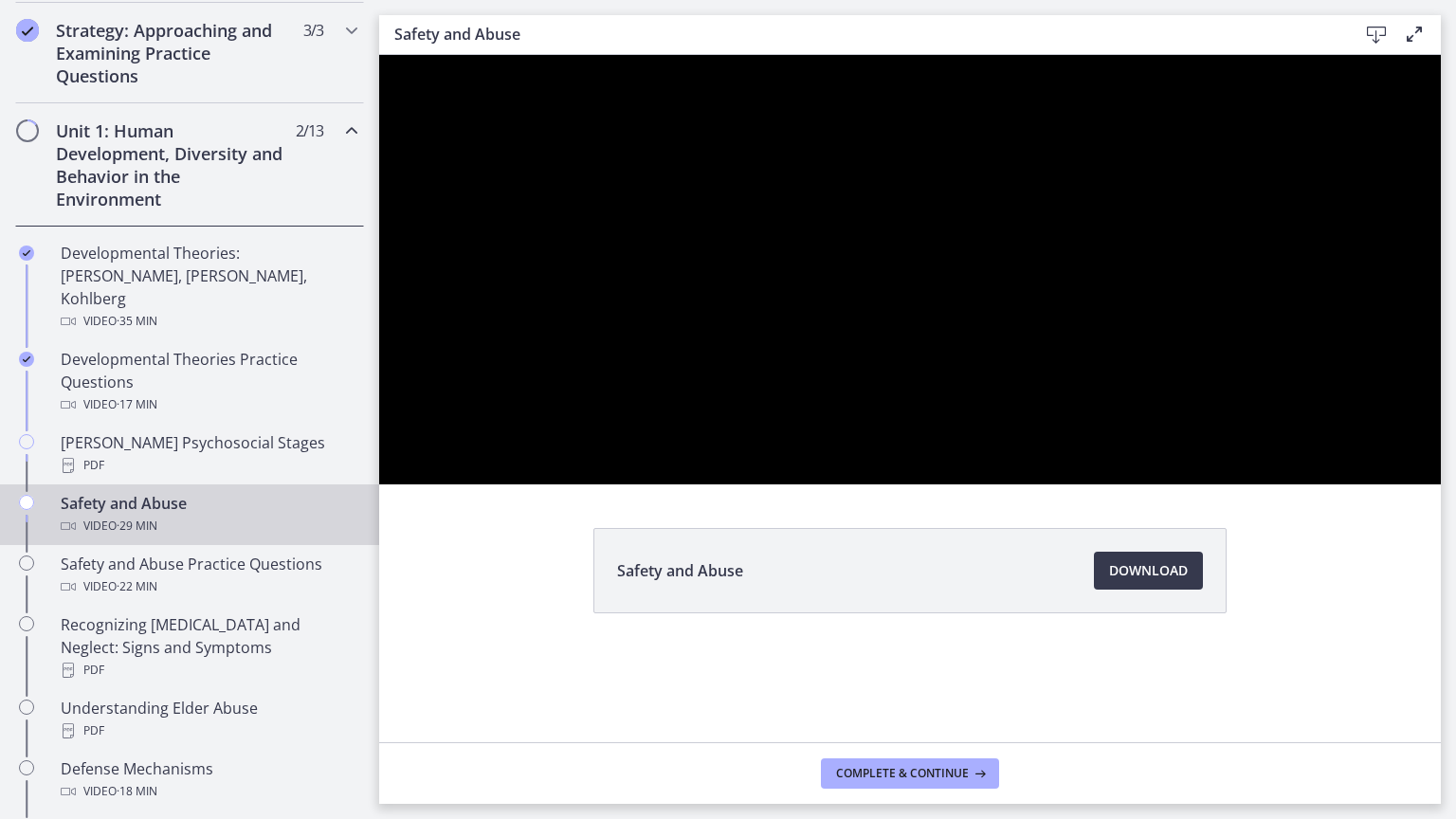
click at [652, 484] on div at bounding box center [909, 269] width 1061 height 430
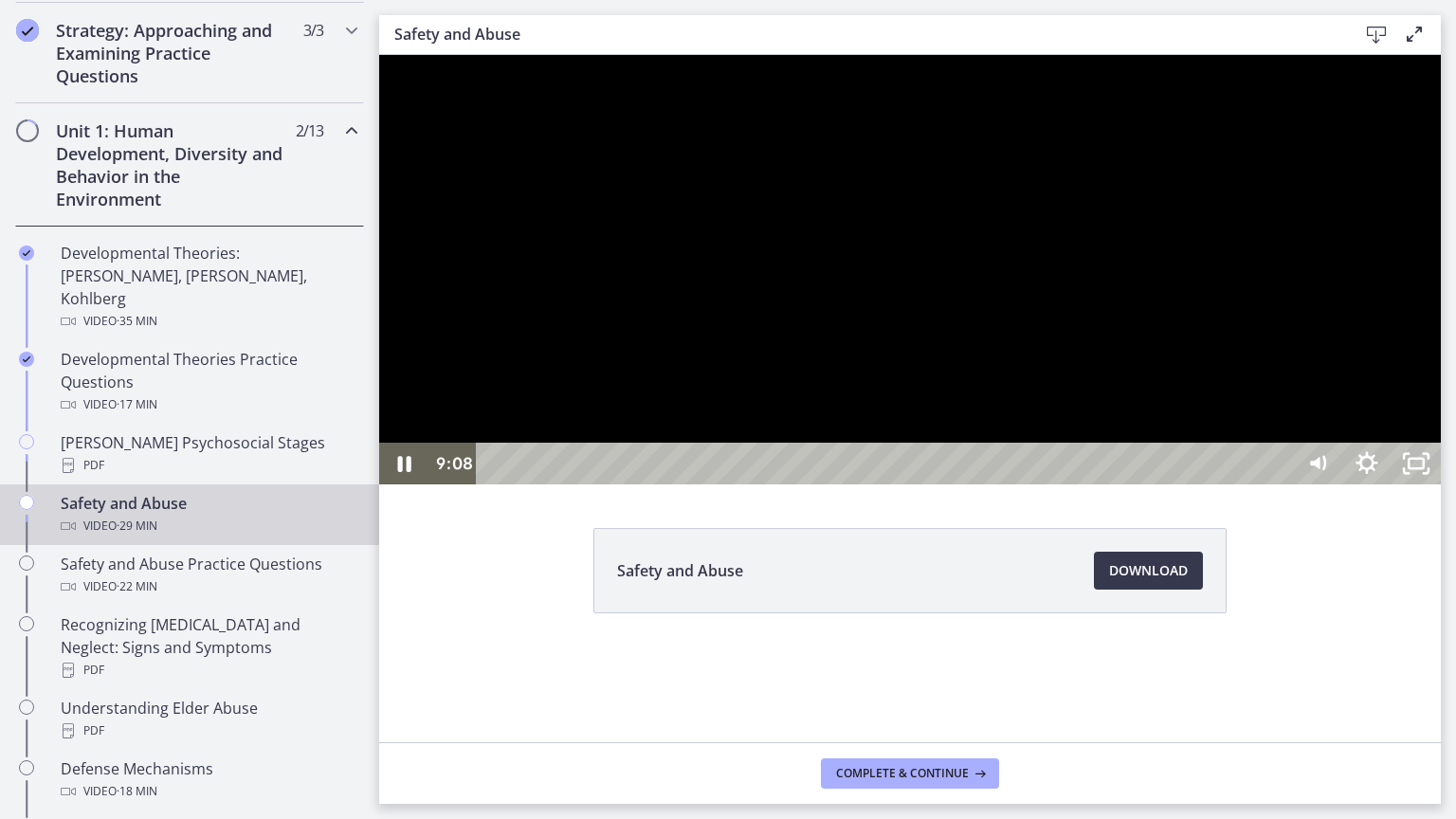
click at [668, 440] on div at bounding box center [909, 269] width 1061 height 430
click at [705, 468] on div at bounding box center [909, 269] width 1061 height 430
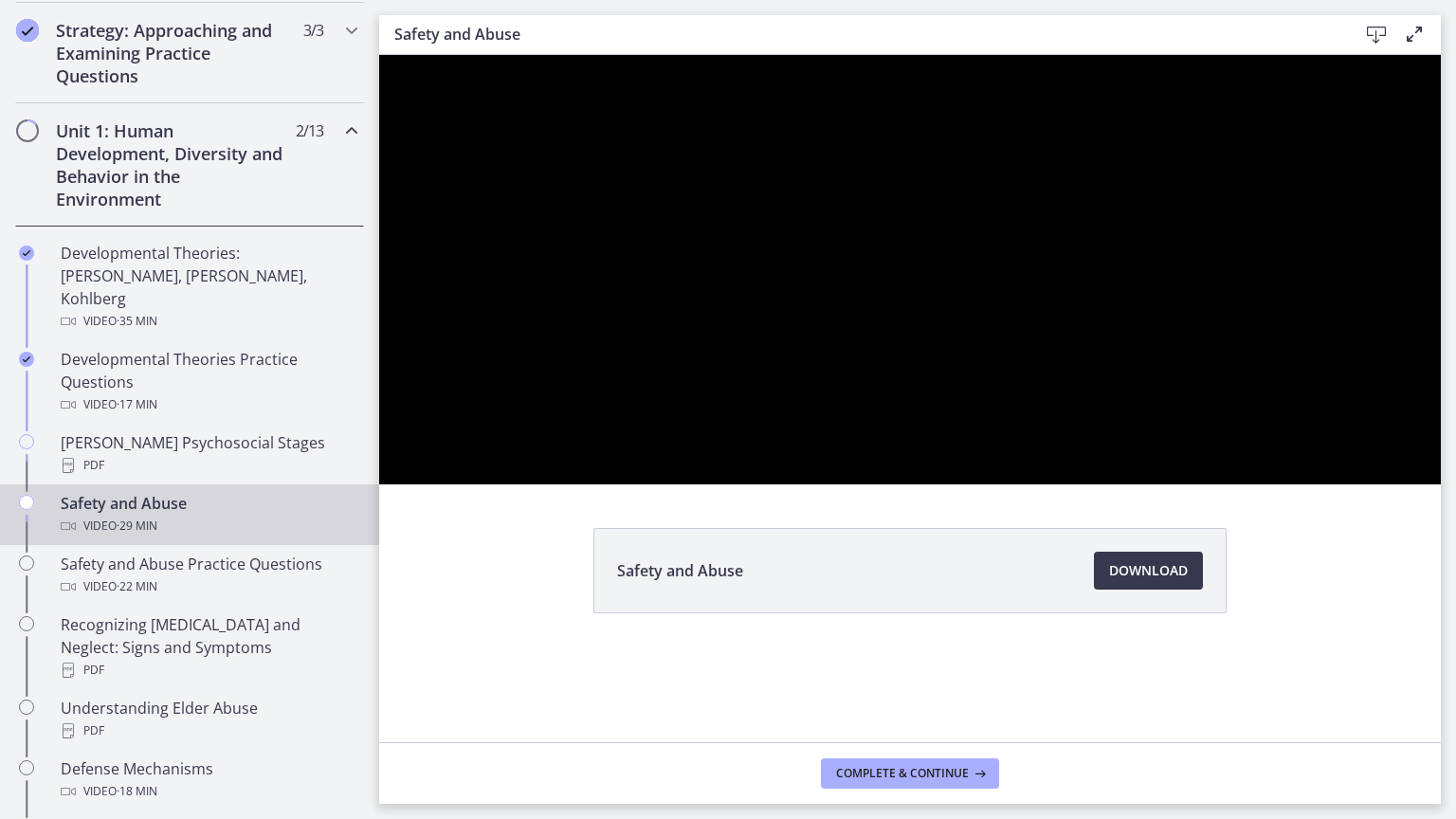
click at [705, 468] on div at bounding box center [909, 269] width 1061 height 430
